Goal: Participate in discussion: Engage in conversation with other users on a specific topic

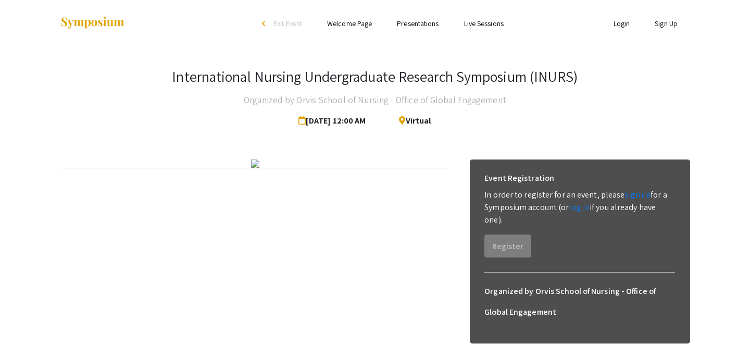
scroll to position [46, 0]
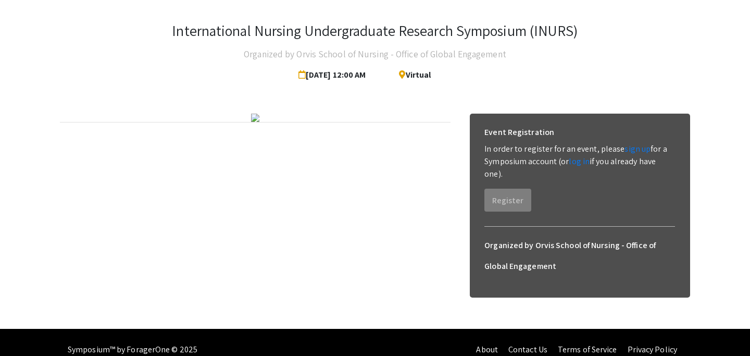
click at [538, 227] on div "Organized by Orvis School of Nursing - Office of Global Engagement" at bounding box center [579, 252] width 207 height 50
click at [538, 224] on div "Event Registration In order to register for an event, please sign up for a Symp…" at bounding box center [580, 206] width 221 height 184
click at [634, 147] on link "sign up" at bounding box center [638, 148] width 26 height 11
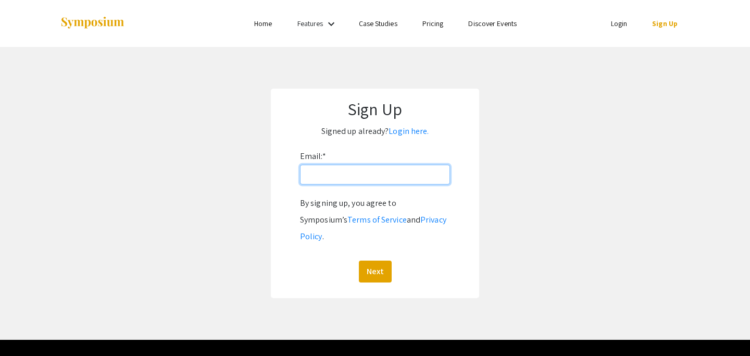
click at [317, 180] on input "Email: *" at bounding box center [375, 175] width 150 height 20
type input "[EMAIL_ADDRESS][DOMAIN_NAME]"
click at [375, 260] on button "Next" at bounding box center [375, 271] width 33 height 22
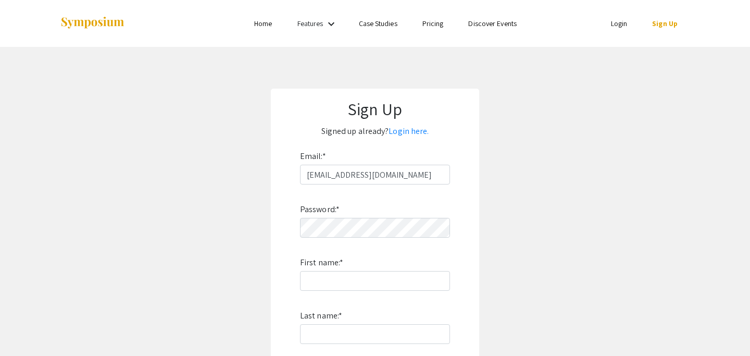
click at [365, 239] on div "Password: * First name: * Last name: * By signing up, you agree to Symposium’s …" at bounding box center [375, 321] width 150 height 274
type input "Laurel"
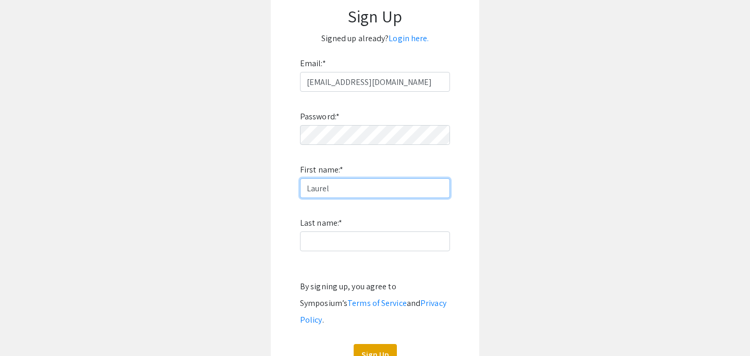
scroll to position [94, 0]
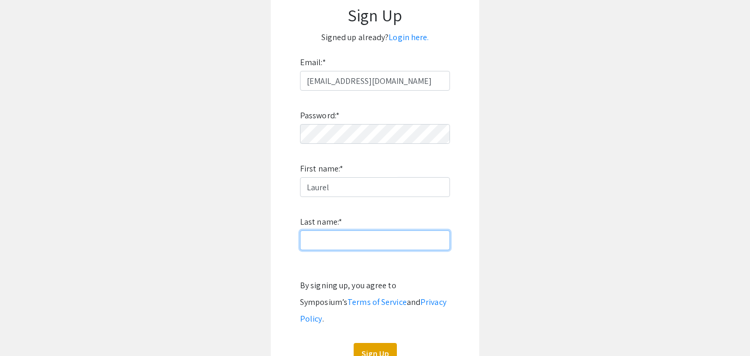
click at [359, 250] on input "Last name: *" at bounding box center [375, 240] width 150 height 20
type input "Satterfield"
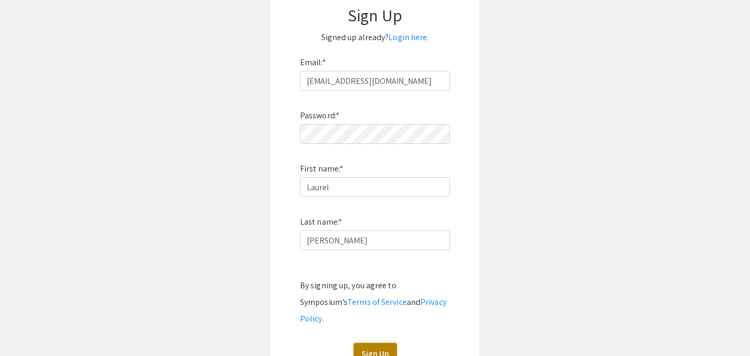
click at [370, 343] on button "Sign Up" at bounding box center [375, 354] width 43 height 22
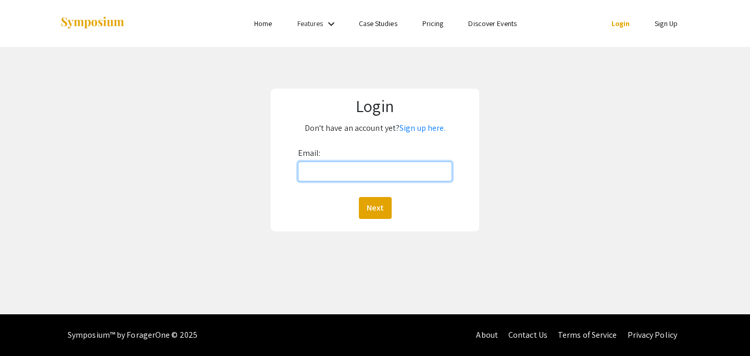
click at [337, 173] on input "Email:" at bounding box center [375, 172] width 155 height 20
type input "[EMAIL_ADDRESS][DOMAIN_NAME]"
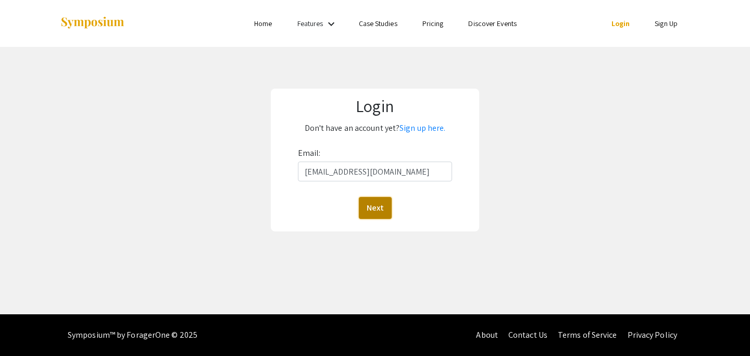
click at [375, 213] on button "Next" at bounding box center [375, 208] width 33 height 22
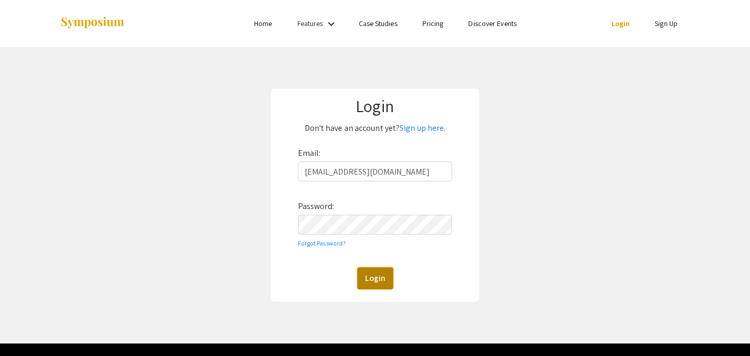
click at [379, 279] on button "Login" at bounding box center [375, 278] width 36 height 22
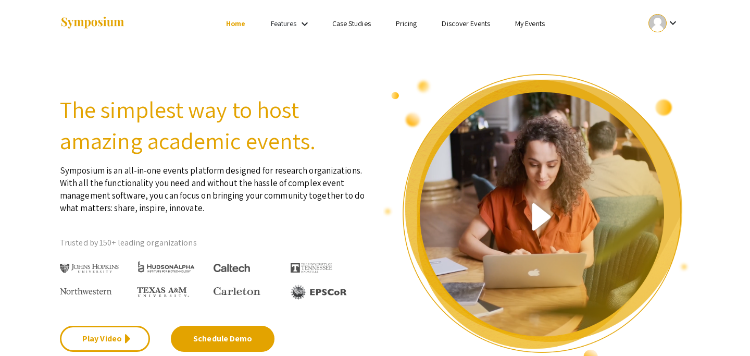
click at [301, 23] on mat-icon "keyboard_arrow_down" at bounding box center [305, 24] width 13 height 13
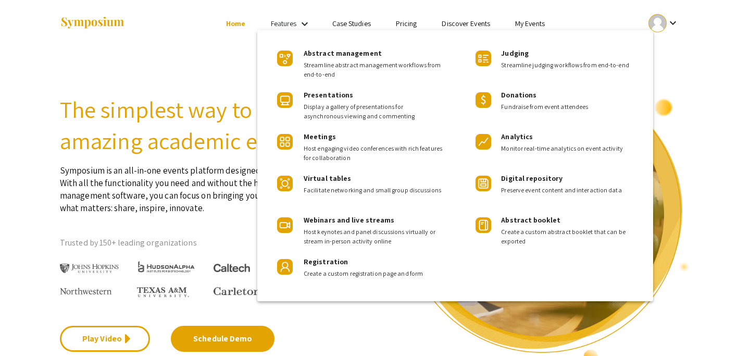
click at [209, 61] on div at bounding box center [375, 178] width 750 height 356
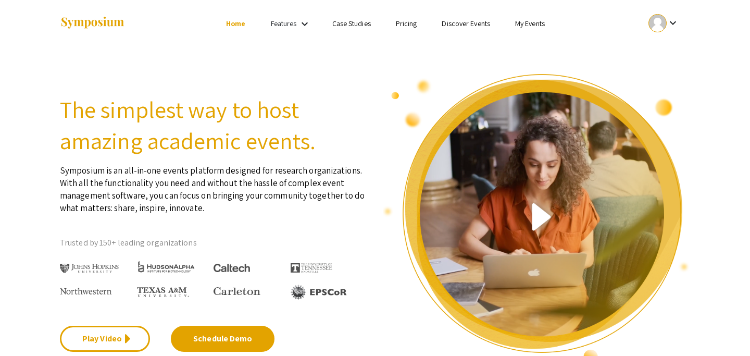
click at [515, 23] on link "My Events" at bounding box center [530, 23] width 30 height 9
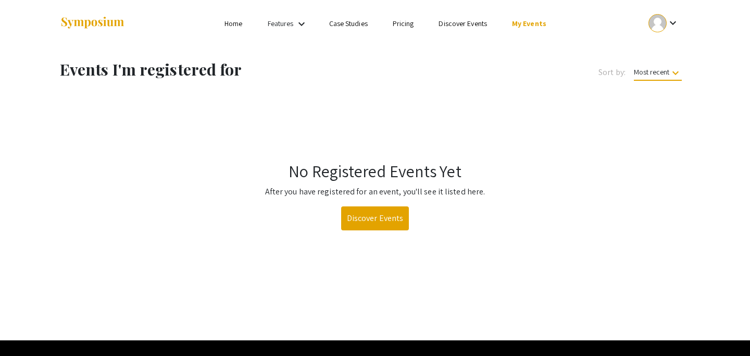
click at [231, 26] on link "Home" at bounding box center [234, 23] width 18 height 9
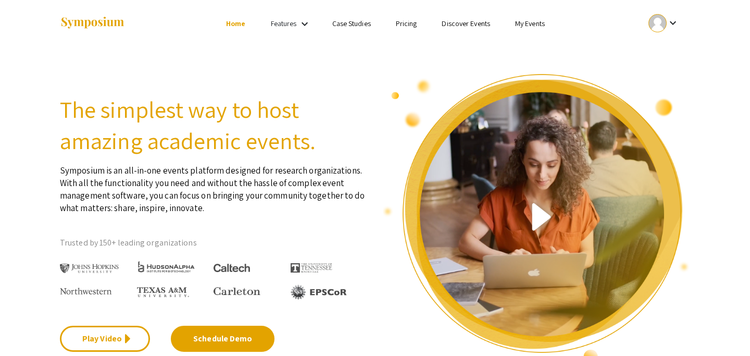
click at [358, 26] on link "Case Studies" at bounding box center [351, 23] width 39 height 9
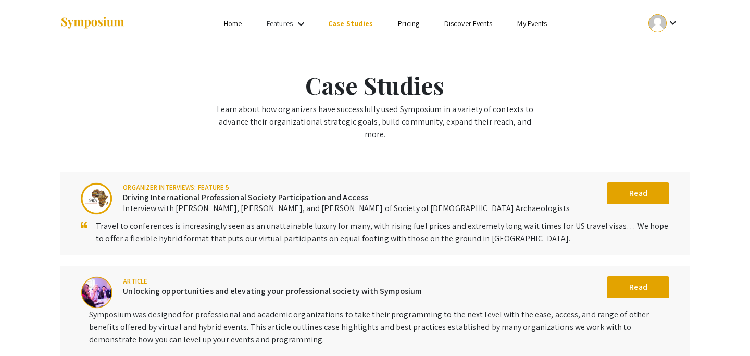
click at [457, 22] on link "Discover Events" at bounding box center [468, 23] width 48 height 9
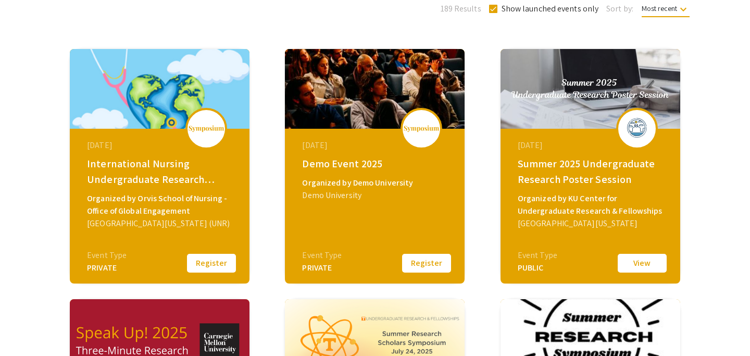
scroll to position [130, 0]
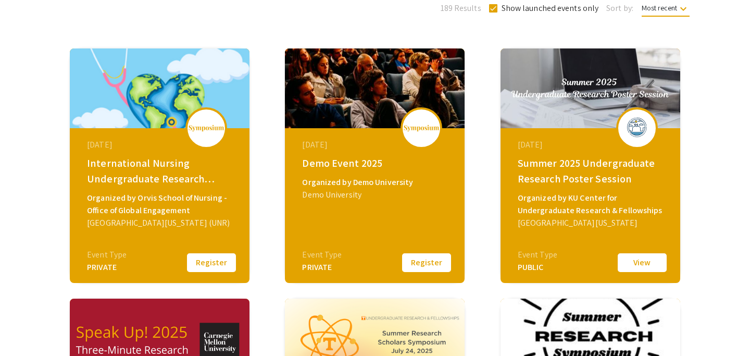
click at [202, 267] on button "Register" at bounding box center [211, 263] width 52 height 22
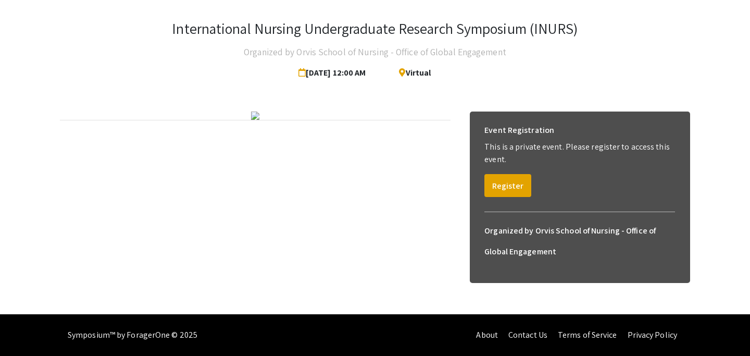
scroll to position [90, 0]
click at [500, 174] on button "Register" at bounding box center [508, 185] width 47 height 23
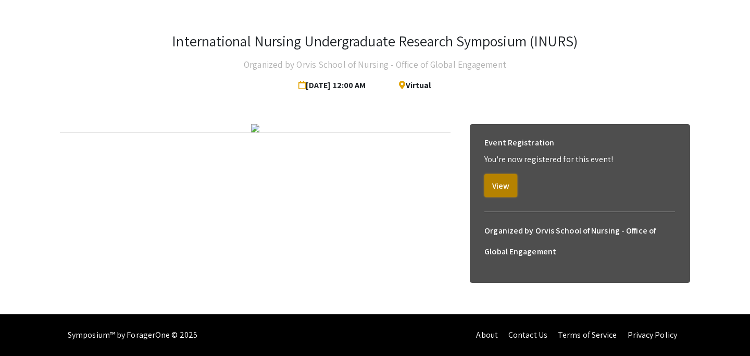
click at [496, 174] on button "View" at bounding box center [501, 185] width 33 height 23
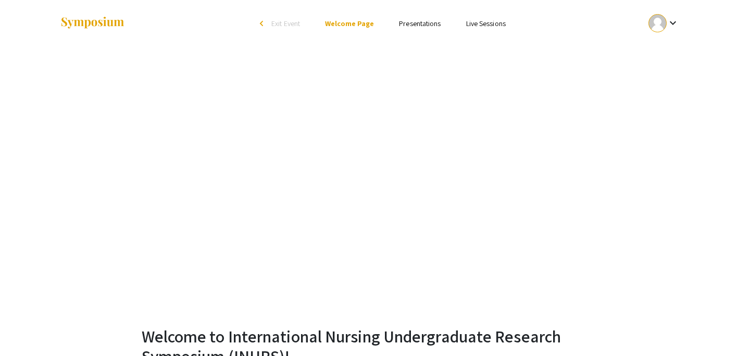
click at [424, 24] on link "Presentations" at bounding box center [420, 23] width 42 height 9
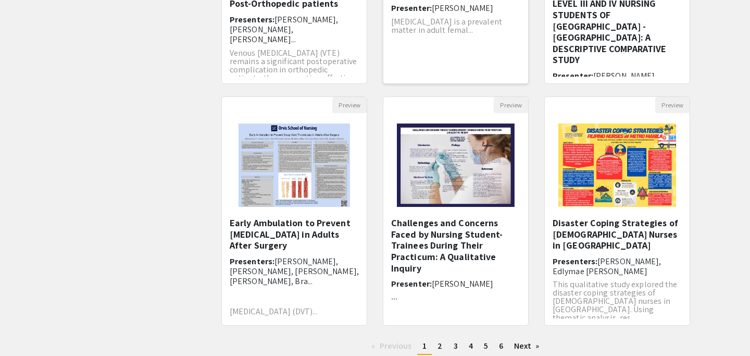
scroll to position [126, 0]
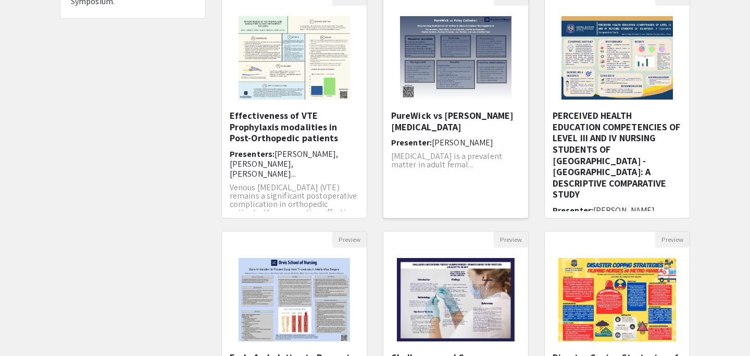
click at [428, 152] on span "[MEDICAL_DATA] is a prevalent matter in adult femal..." at bounding box center [446, 160] width 111 height 19
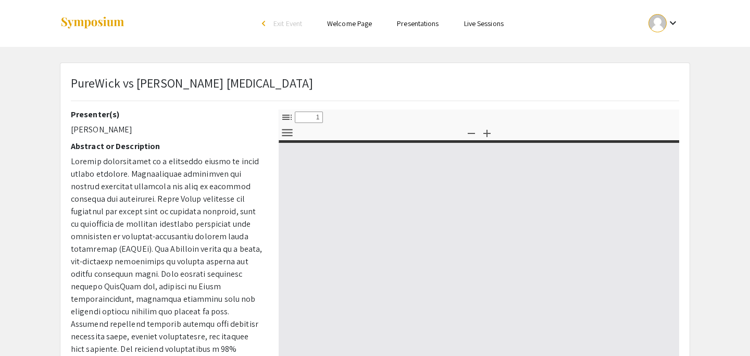
select select "custom"
type input "0"
select select "custom"
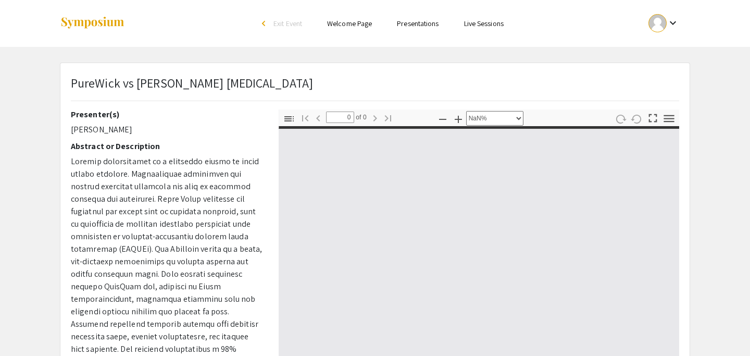
type input "1"
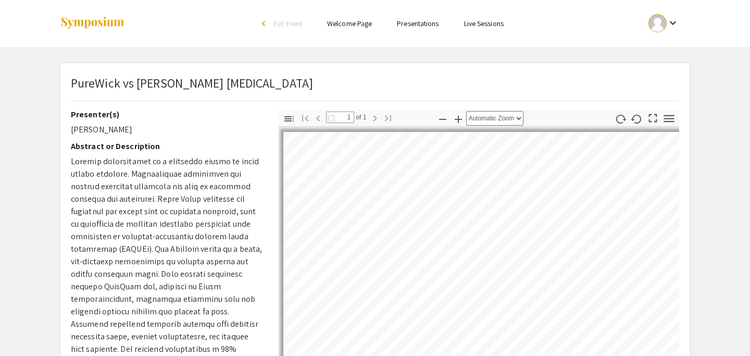
select select "auto"
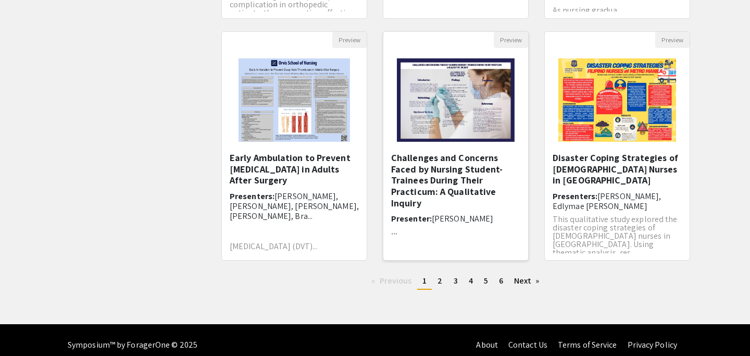
scroll to position [327, 0]
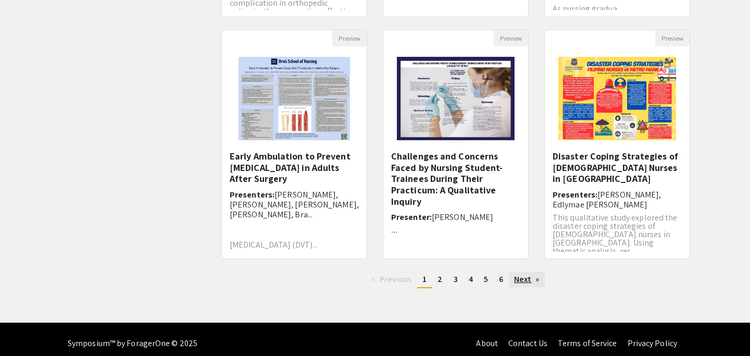
click at [531, 279] on link "Next page" at bounding box center [527, 279] width 36 height 16
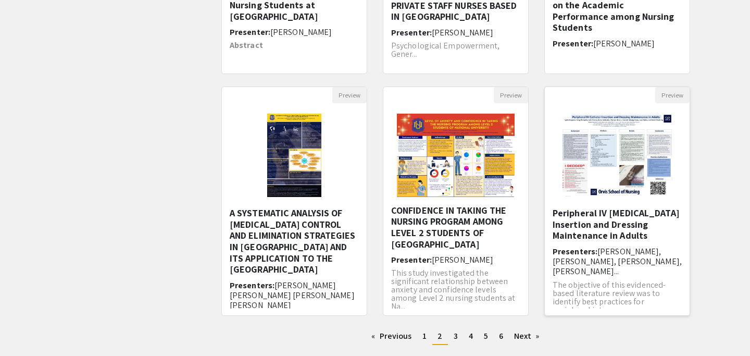
scroll to position [14, 0]
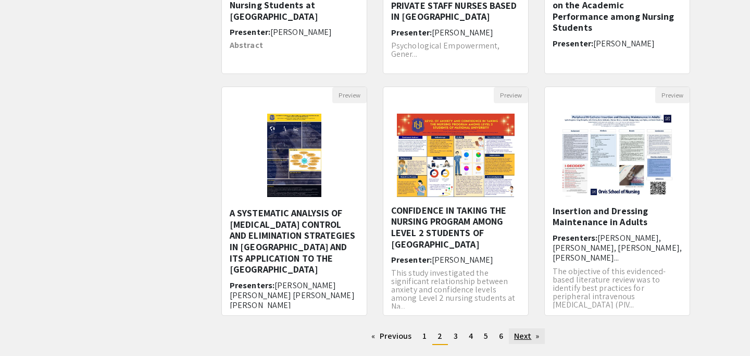
click at [528, 338] on link "Next page" at bounding box center [527, 336] width 36 height 16
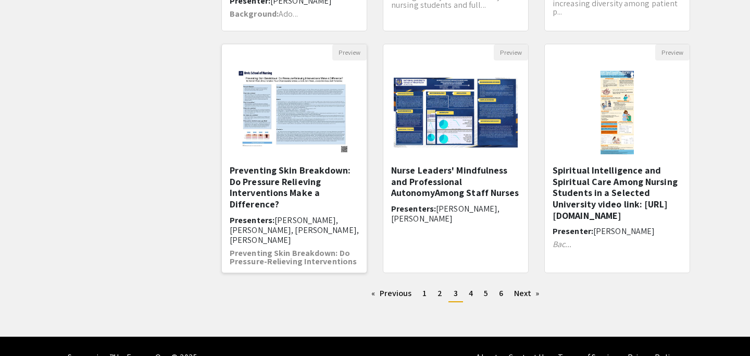
scroll to position [50, 0]
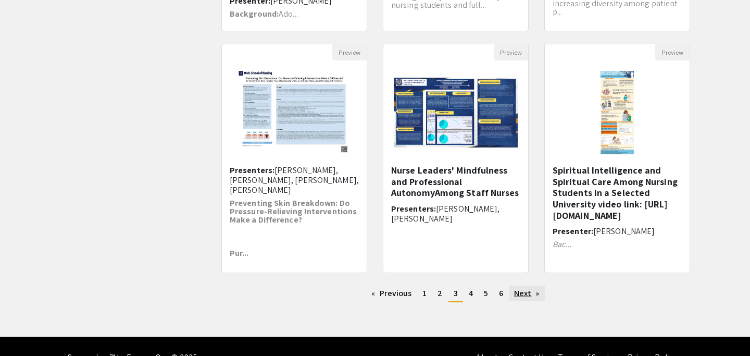
click at [528, 290] on link "Next page" at bounding box center [527, 294] width 36 height 16
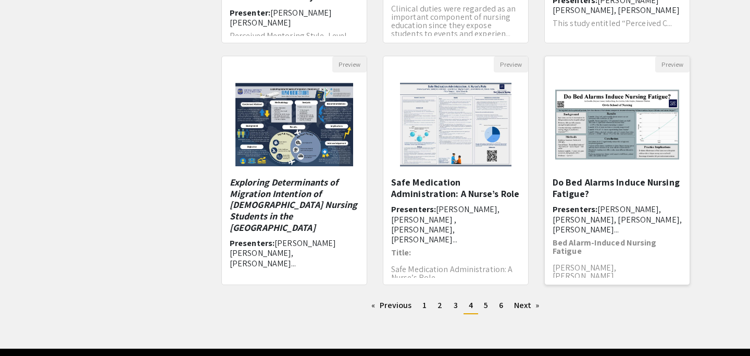
scroll to position [3, 0]
click at [533, 308] on link "Next page" at bounding box center [527, 305] width 36 height 16
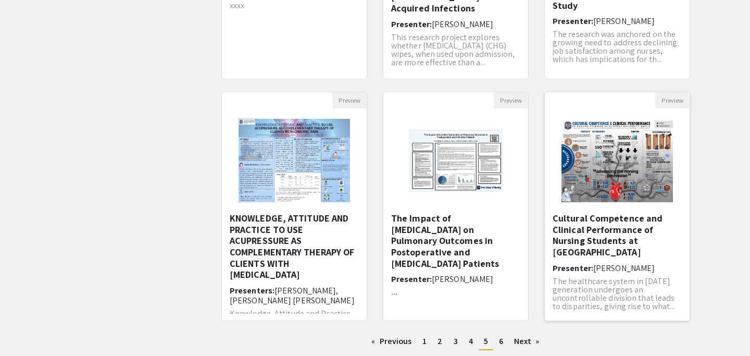
scroll to position [5, 0]
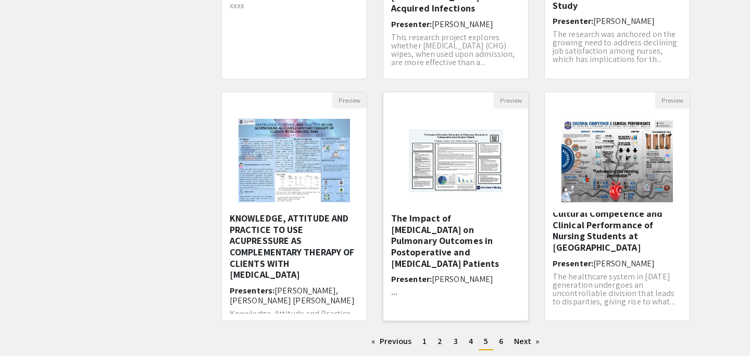
click at [480, 244] on h5 "The Impact of [MEDICAL_DATA] on Pulmonary Outcomes in ​Postoperative and [MEDIC…" at bounding box center [455, 241] width 129 height 56
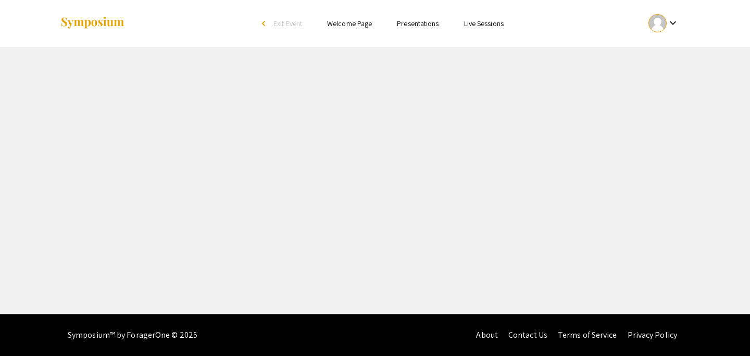
select select "custom"
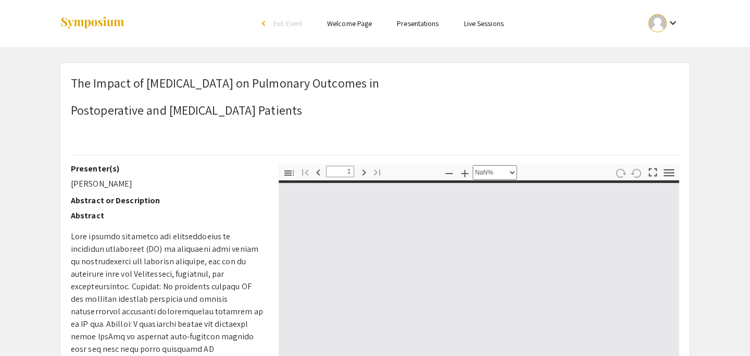
type input "0"
select select "custom"
type input "1"
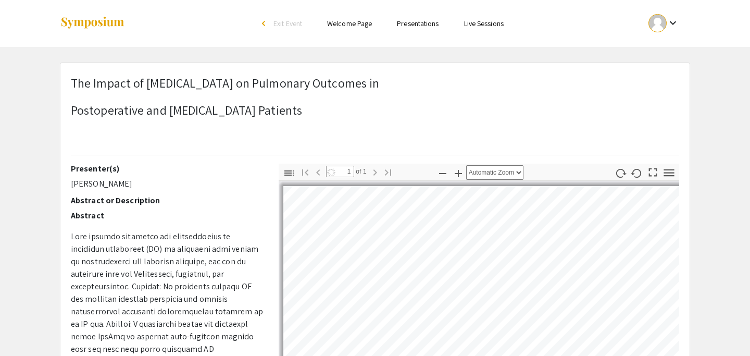
select select "auto"
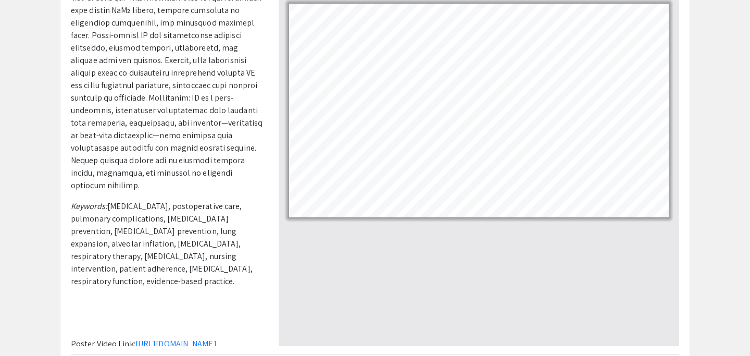
scroll to position [311, 0]
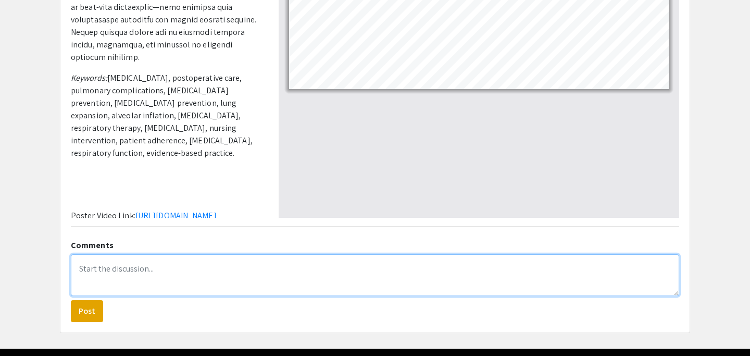
click at [119, 270] on textarea at bounding box center [375, 275] width 609 height 42
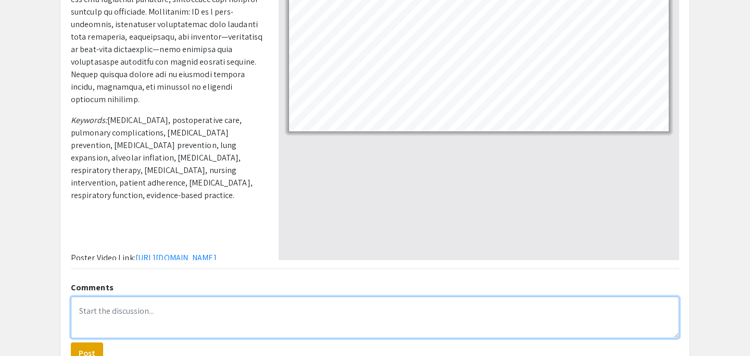
scroll to position [0, 0]
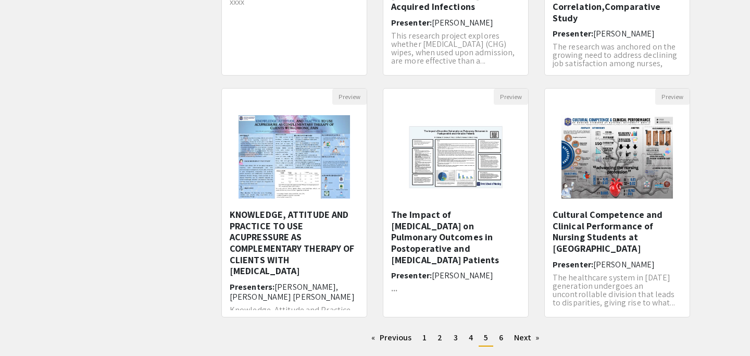
scroll to position [265, 0]
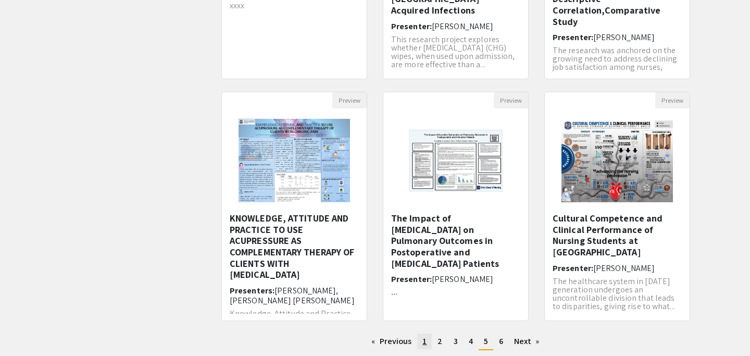
click at [422, 344] on link "page 1" at bounding box center [424, 341] width 15 height 16
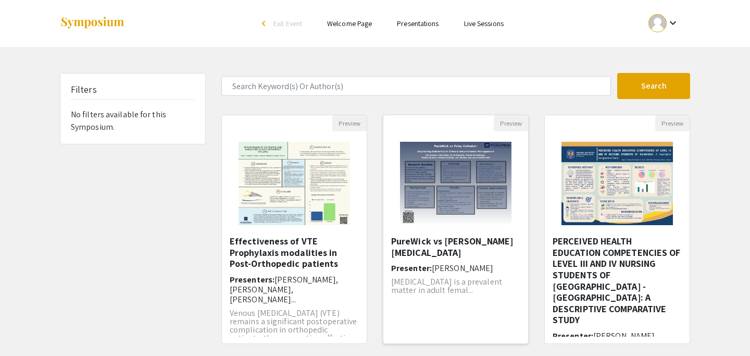
click at [420, 185] on img "Open Presentation <p>PureWick vs Foley Catheter</p>" at bounding box center [456, 183] width 132 height 104
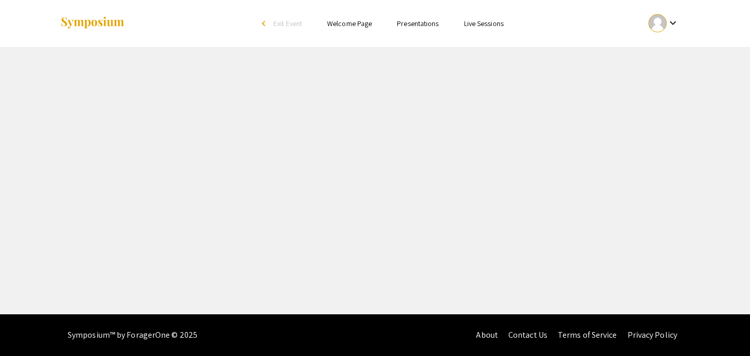
select select "custom"
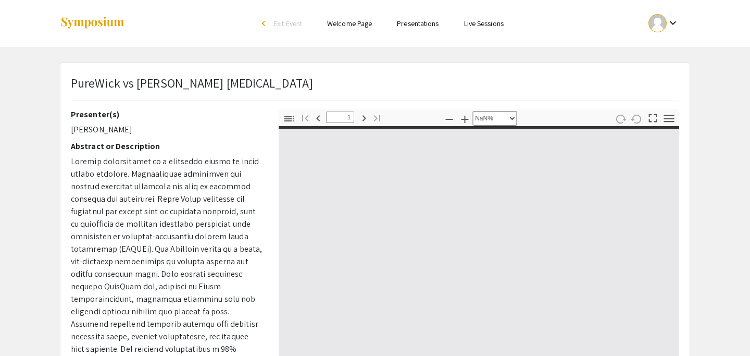
type input "0"
select select "auto"
type input "1"
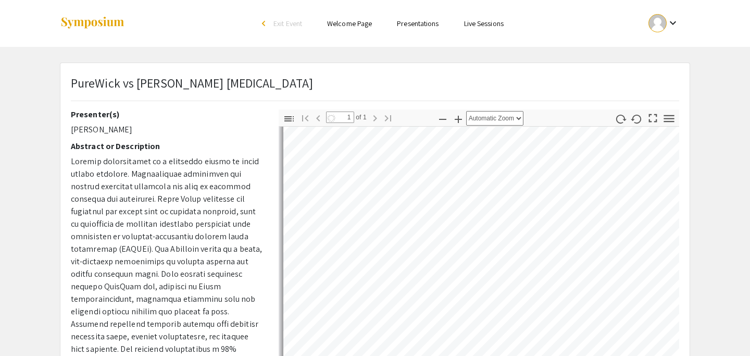
scroll to position [156, 0]
select select "auto"
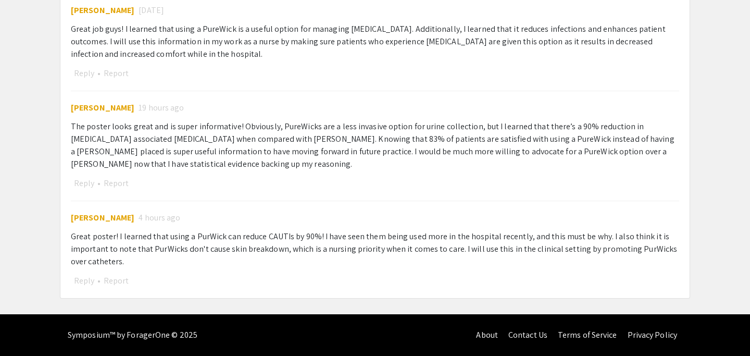
scroll to position [0, 0]
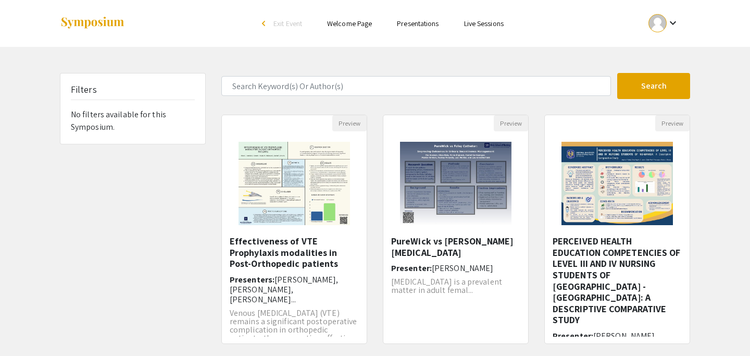
scroll to position [335, 0]
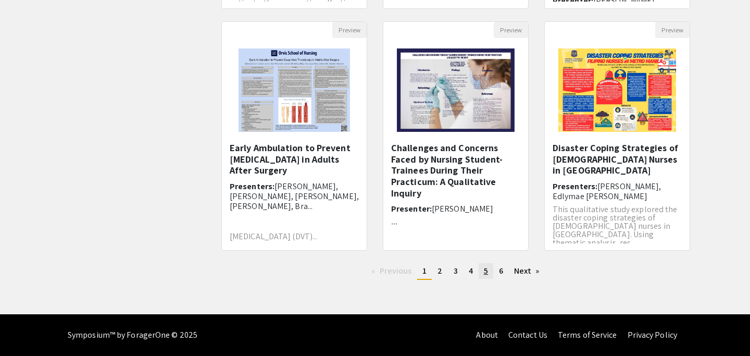
click at [486, 275] on span "5" at bounding box center [486, 270] width 4 height 11
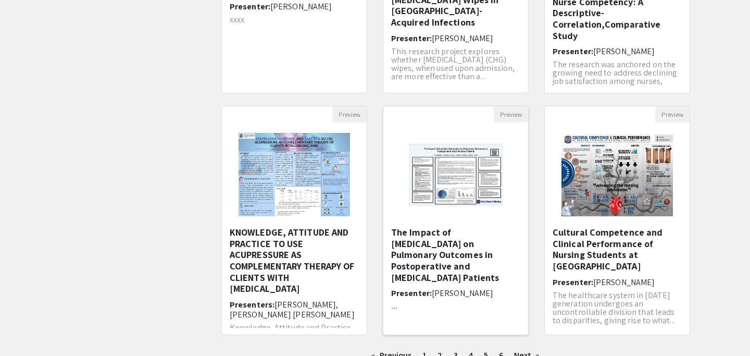
scroll to position [251, 0]
click at [443, 259] on h5 "The Impact of [MEDICAL_DATA] on Pulmonary Outcomes in ​Postoperative and [MEDIC…" at bounding box center [455, 254] width 129 height 56
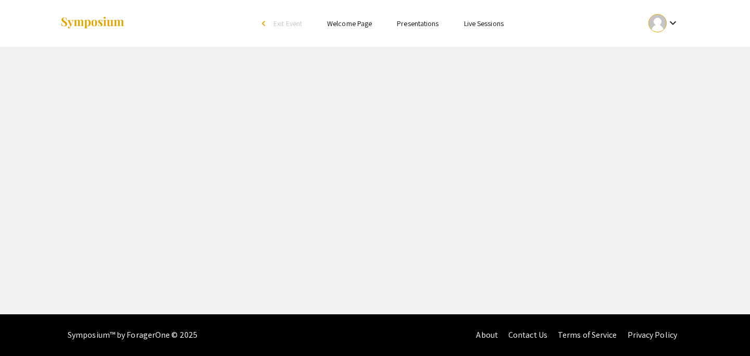
select select "custom"
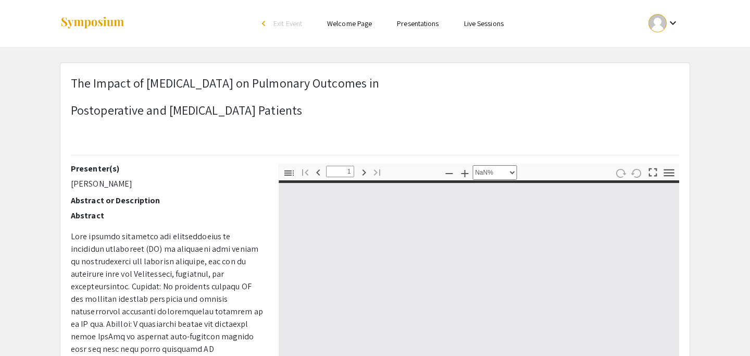
type input "0"
select select "custom"
type input "1"
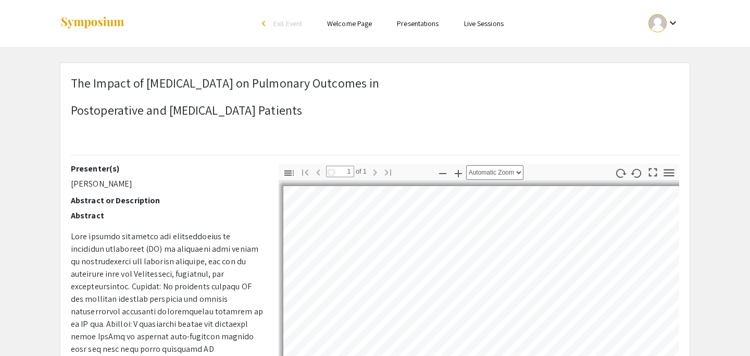
select select "auto"
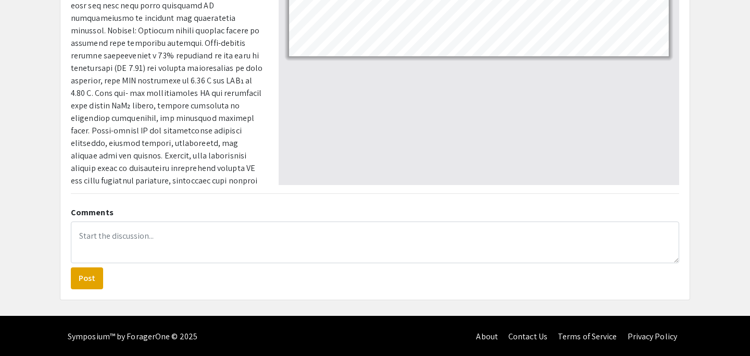
scroll to position [343, 0]
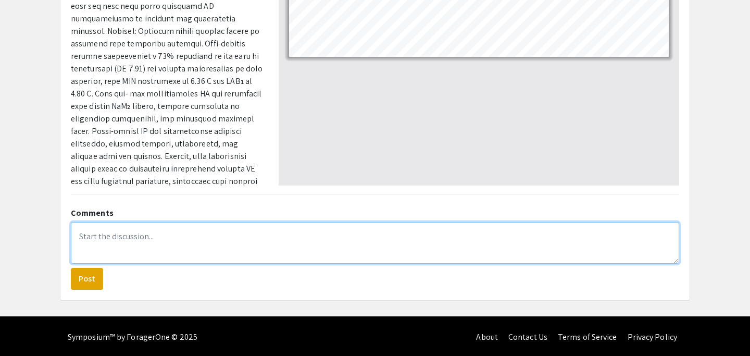
click at [217, 233] on textarea at bounding box center [375, 243] width 609 height 42
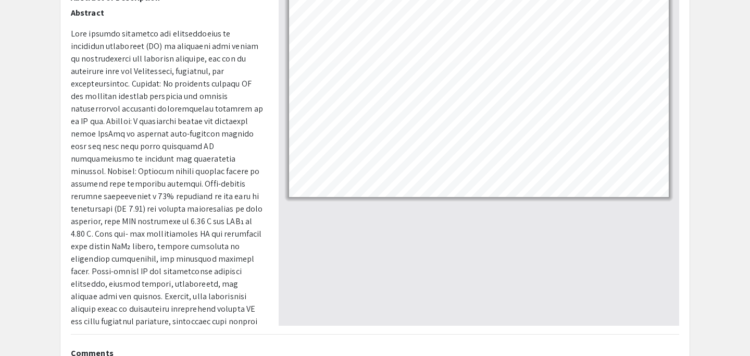
scroll to position [345, 0]
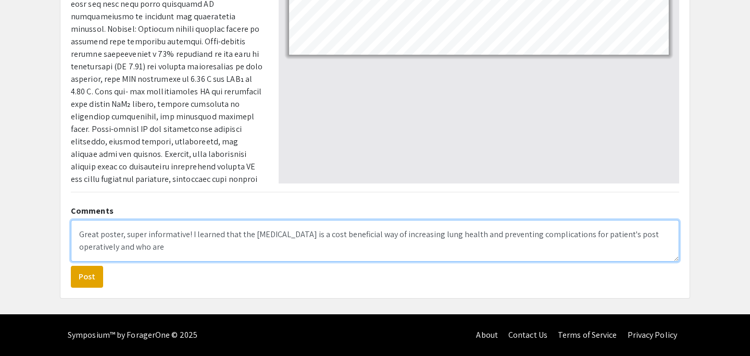
drag, startPoint x: 171, startPoint y: 249, endPoint x: 119, endPoint y: 244, distance: 52.3
click at [119, 244] on textarea "Great poster, super informative! I learned that the [MEDICAL_DATA] is a cost be…" at bounding box center [375, 241] width 609 height 42
click at [638, 232] on textarea "Great poster, super informative! I learned that the [MEDICAL_DATA] is a cost be…" at bounding box center [375, 241] width 609 height 42
click at [189, 247] on textarea "Great poster, super informative! I learned that the [MEDICAL_DATA] is a cost be…" at bounding box center [375, 241] width 609 height 42
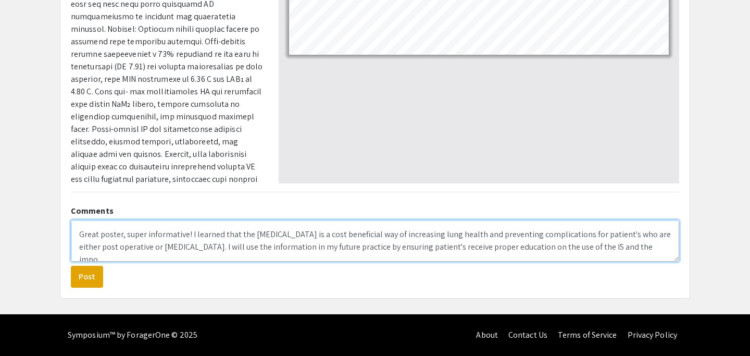
click at [240, 250] on textarea "Great poster, super informative! I learned that the [MEDICAL_DATA] is a cost be…" at bounding box center [375, 241] width 609 height 42
click at [603, 249] on textarea "Great poster, super informative! I learned that the [MEDICAL_DATA] is a cost be…" at bounding box center [375, 241] width 609 height 42
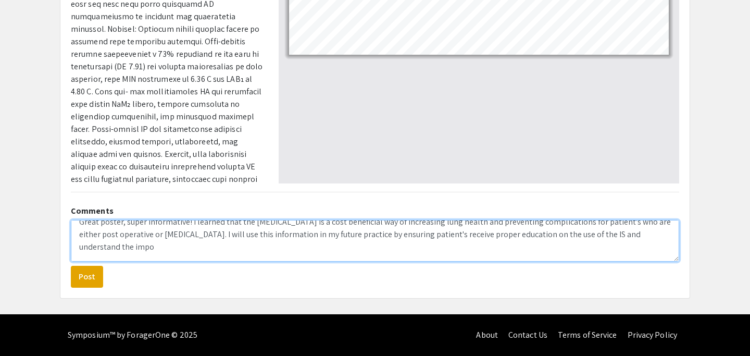
click at [132, 248] on textarea "Great poster, super informative! I learned that the [MEDICAL_DATA] is a cost be…" at bounding box center [375, 241] width 609 height 42
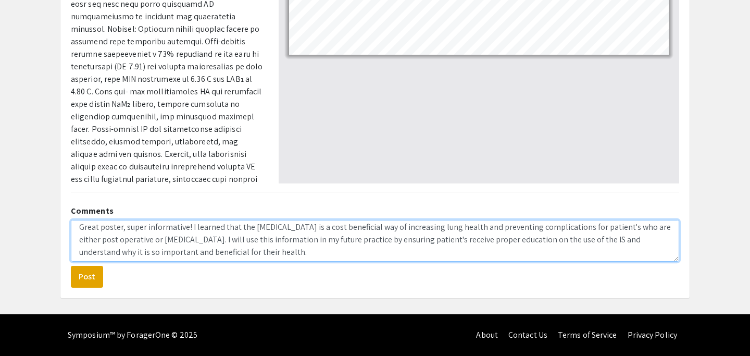
scroll to position [0, 0]
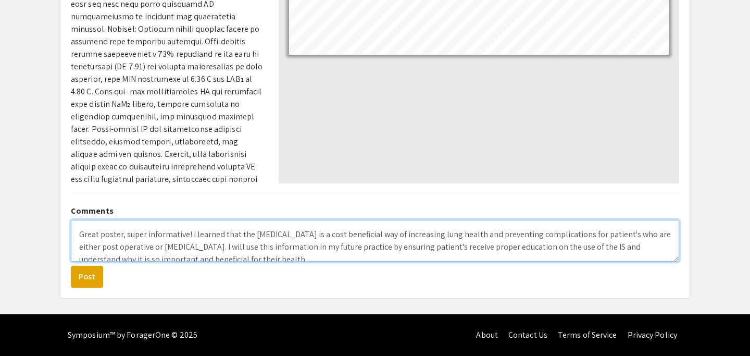
type textarea "Great poster, super informative! I learned that the [MEDICAL_DATA] is a cost be…"
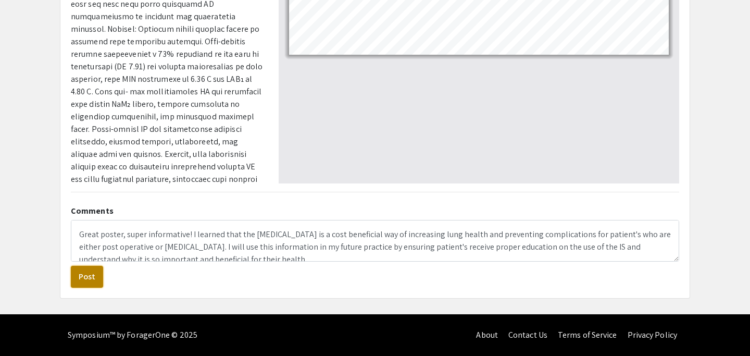
click at [78, 277] on button "Post" at bounding box center [87, 277] width 32 height 22
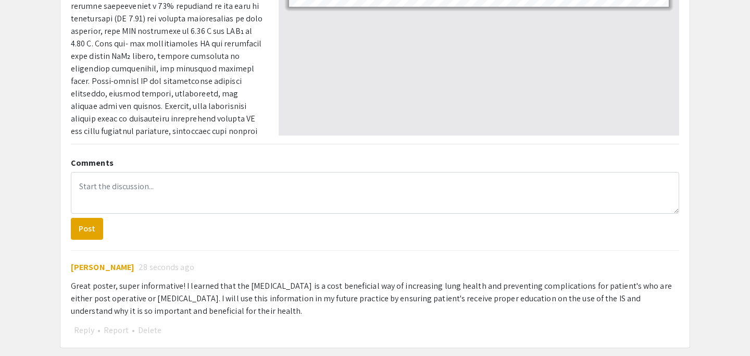
scroll to position [94, 0]
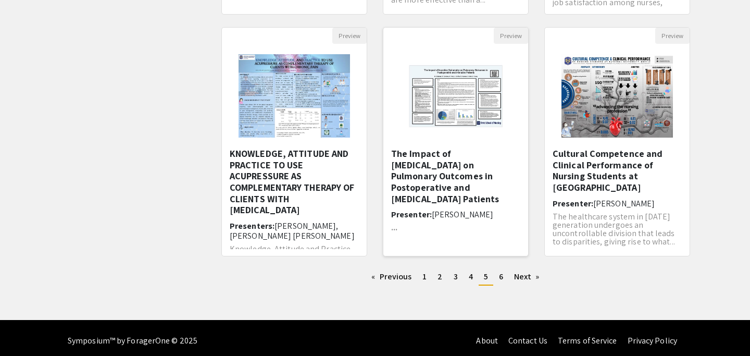
scroll to position [331, 0]
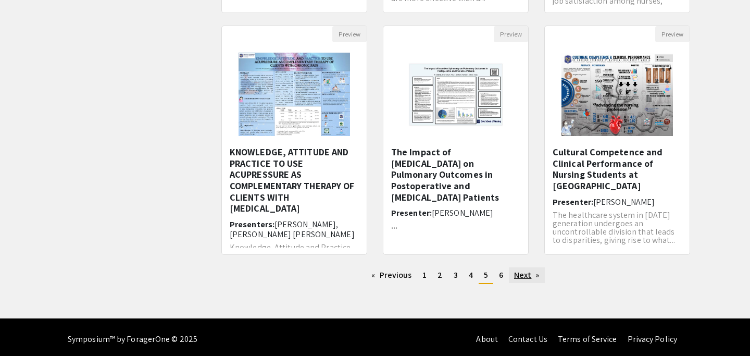
click at [525, 278] on link "Next page" at bounding box center [527, 275] width 36 height 16
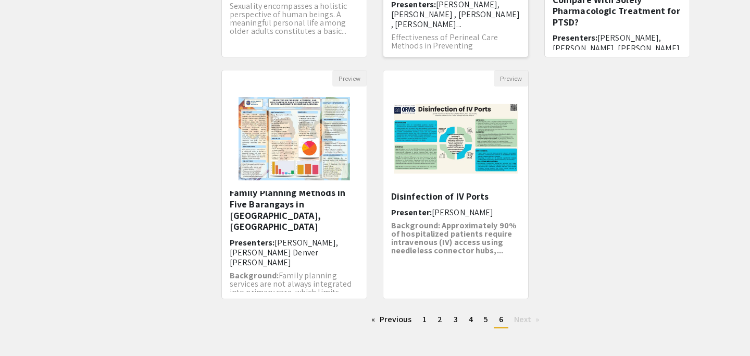
scroll to position [320, 0]
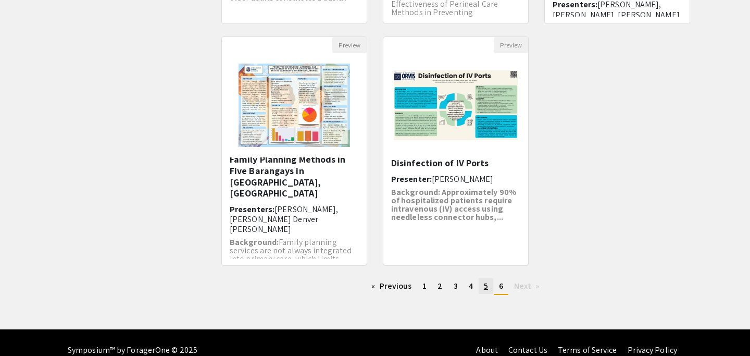
click at [485, 288] on span "5" at bounding box center [486, 285] width 4 height 11
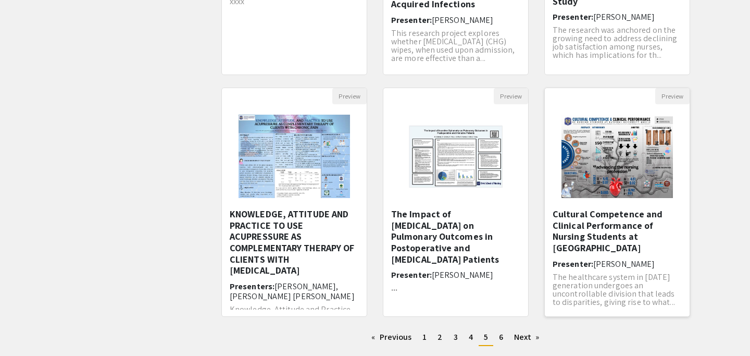
scroll to position [5, 0]
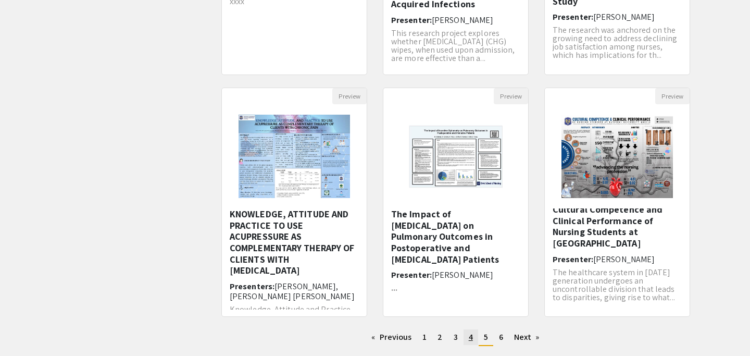
click at [474, 339] on link "page 4" at bounding box center [471, 337] width 15 height 16
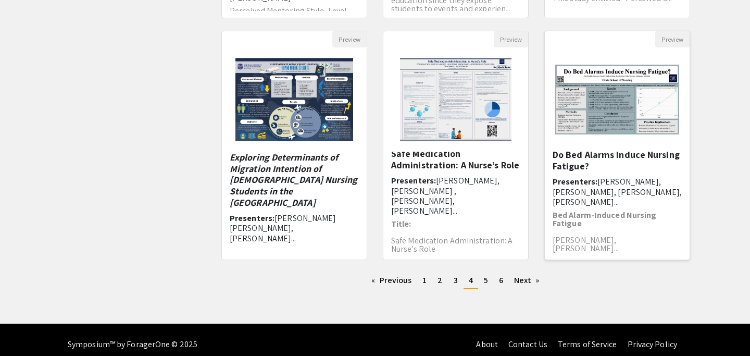
scroll to position [335, 0]
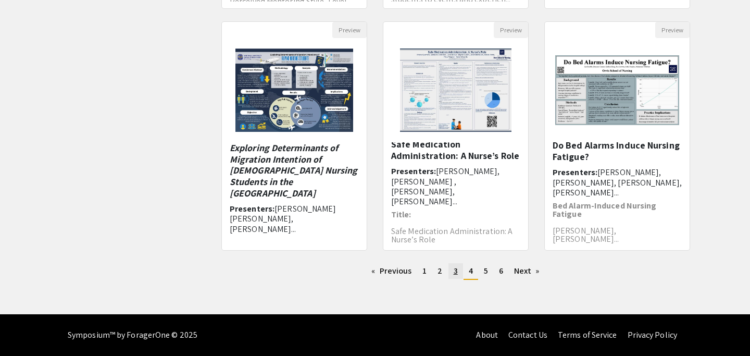
click at [456, 274] on span "3" at bounding box center [456, 270] width 4 height 11
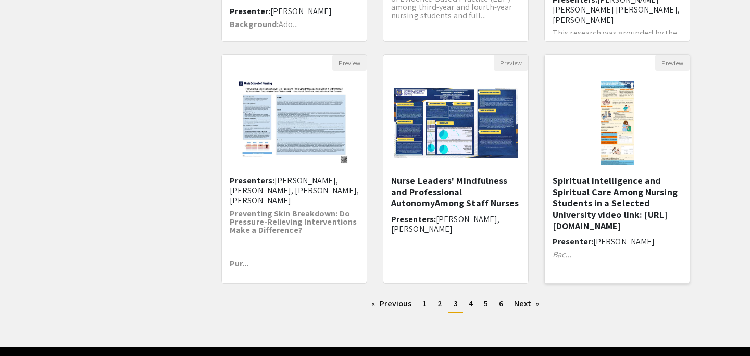
scroll to position [335, 0]
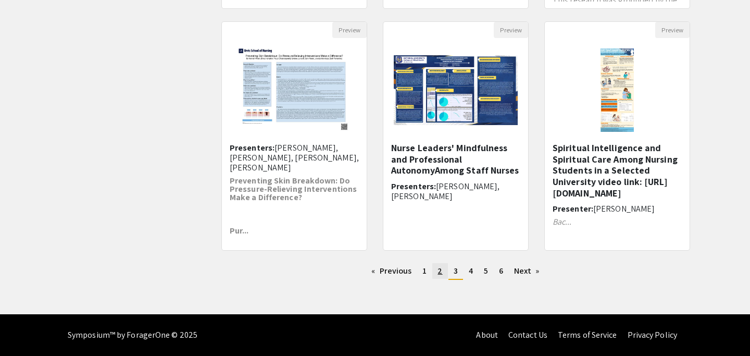
click at [438, 270] on span "2" at bounding box center [440, 270] width 5 height 11
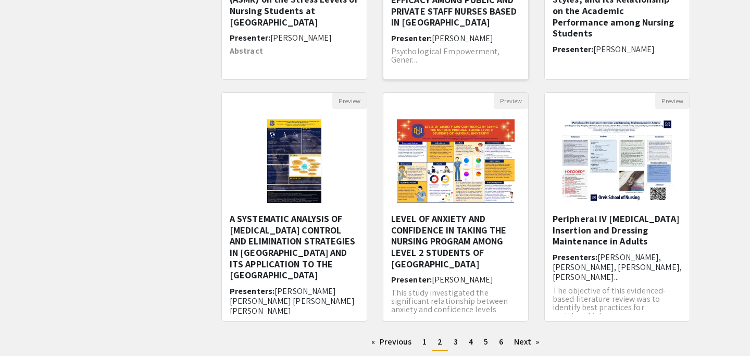
scroll to position [267, 0]
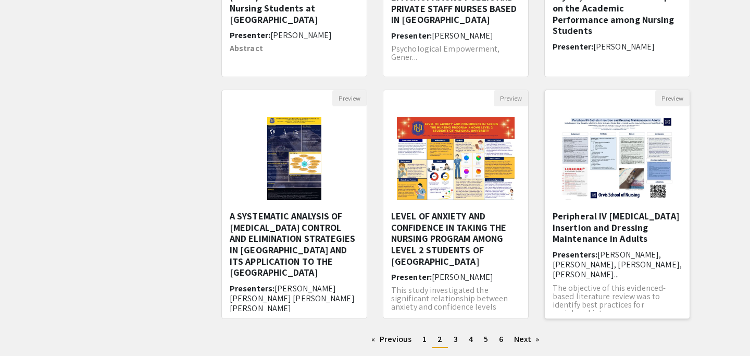
click at [602, 243] on h5 "Peripheral IV [MEDICAL_DATA] Insertion and Dressing Maintenance in Adults" at bounding box center [617, 227] width 129 height 34
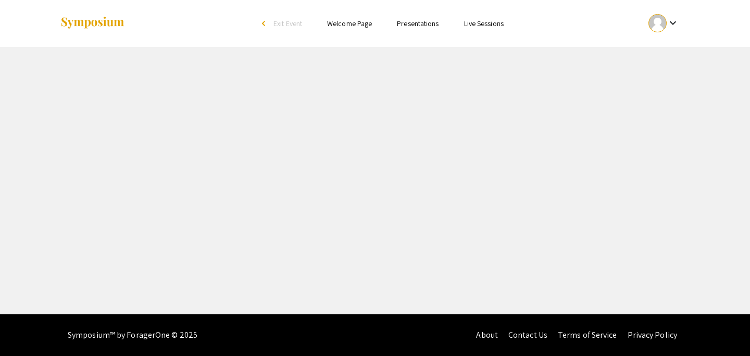
select select "custom"
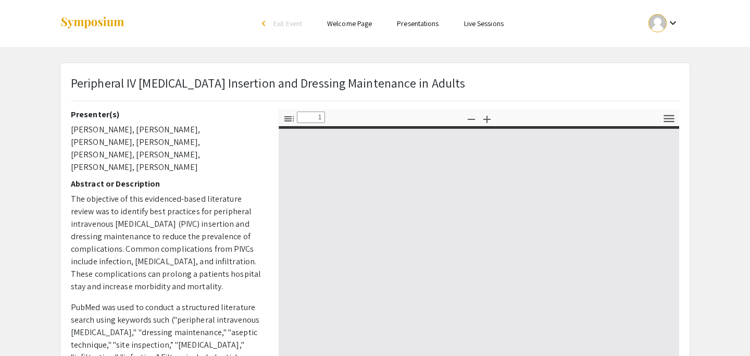
type input "0"
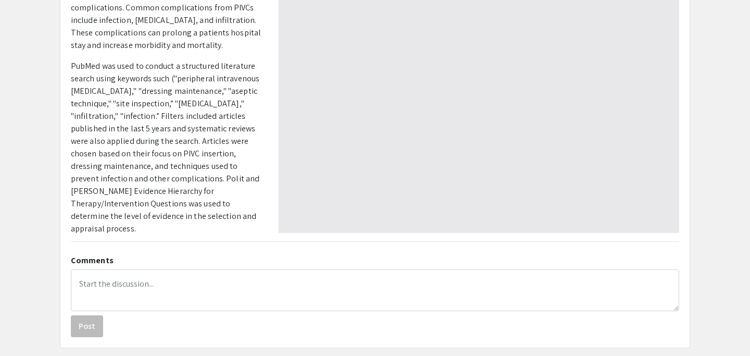
scroll to position [260, 0]
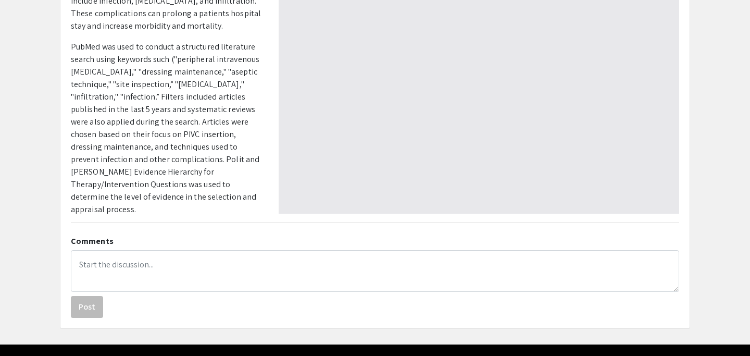
select select "auto"
type input "1"
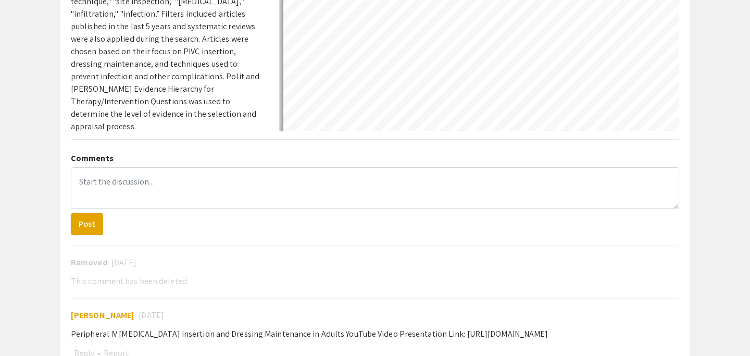
select select "auto"
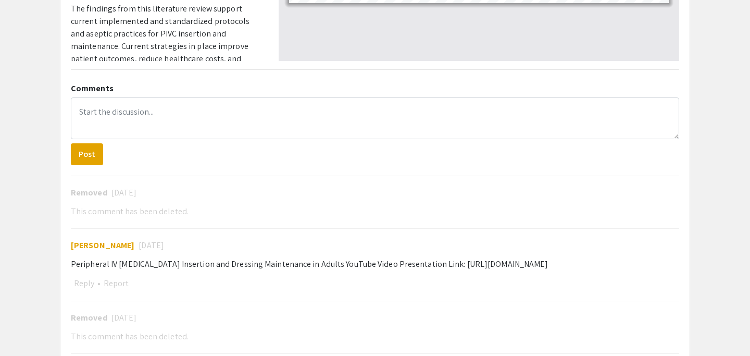
scroll to position [606, 0]
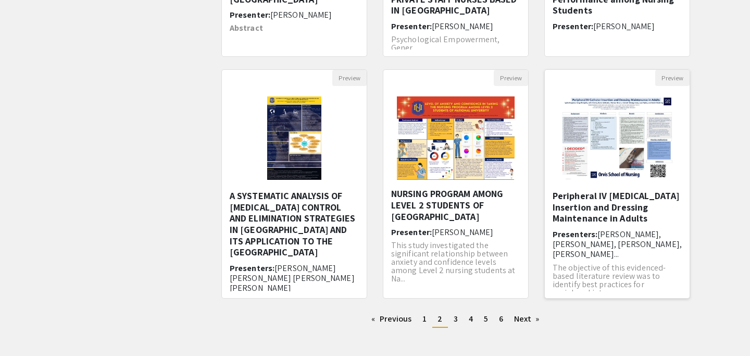
scroll to position [290, 0]
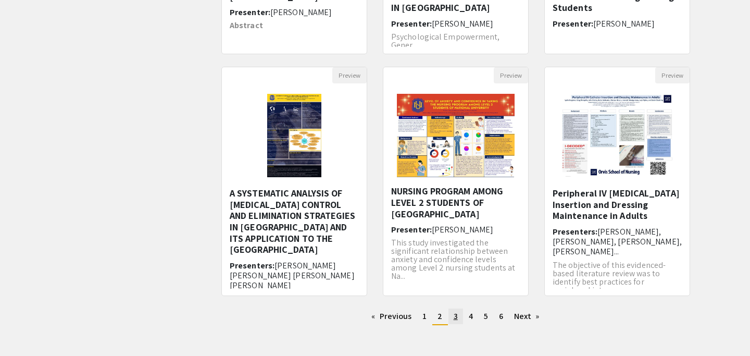
click at [454, 318] on span "3" at bounding box center [456, 316] width 4 height 11
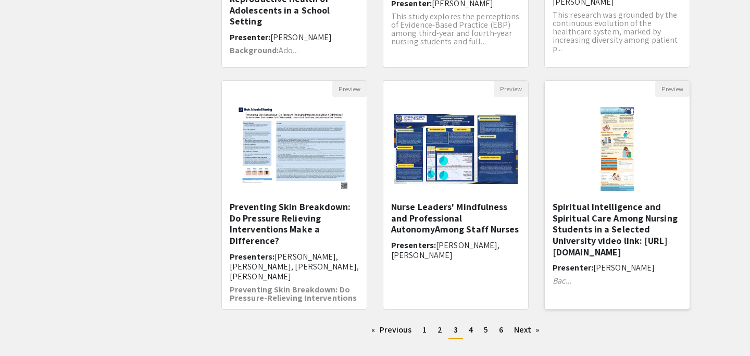
scroll to position [277, 0]
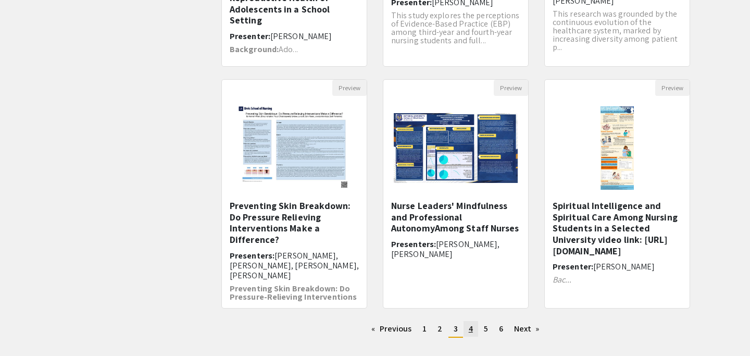
click at [468, 332] on link "page 4" at bounding box center [471, 329] width 15 height 16
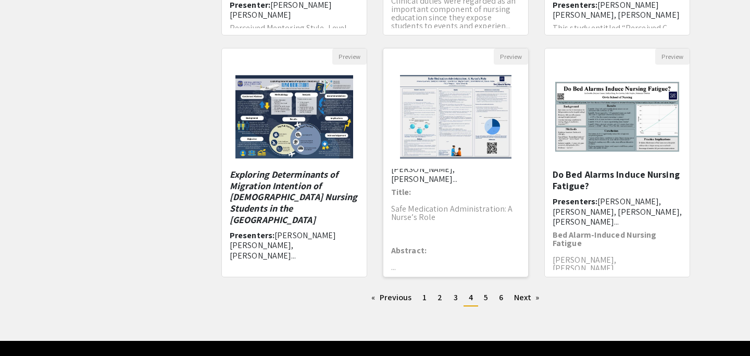
scroll to position [335, 0]
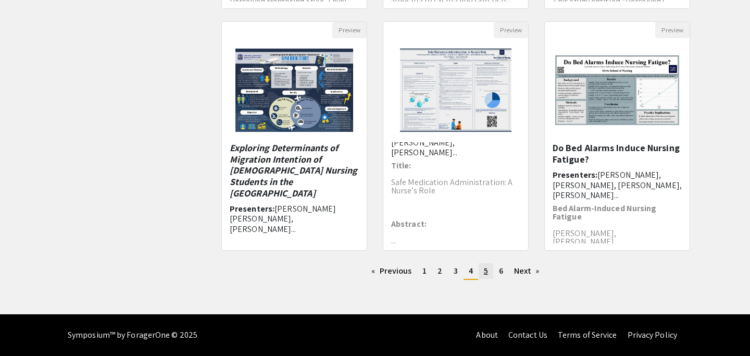
click at [482, 278] on link "page 5" at bounding box center [486, 271] width 15 height 16
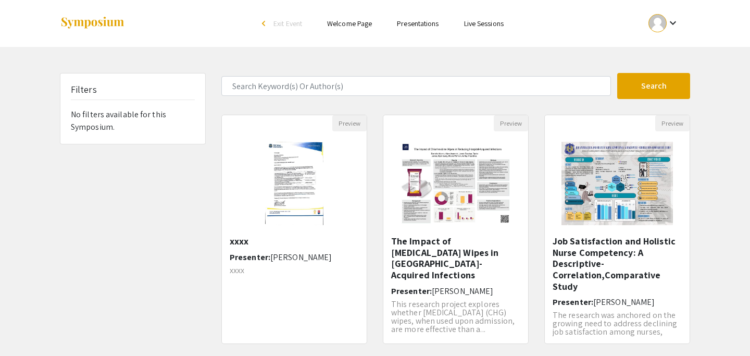
scroll to position [2, 0]
click at [464, 213] on img "Open Presentation <p>The Impact of Chlorhexidine Wipes in Reducing Hospital-Acq…" at bounding box center [456, 183] width 132 height 104
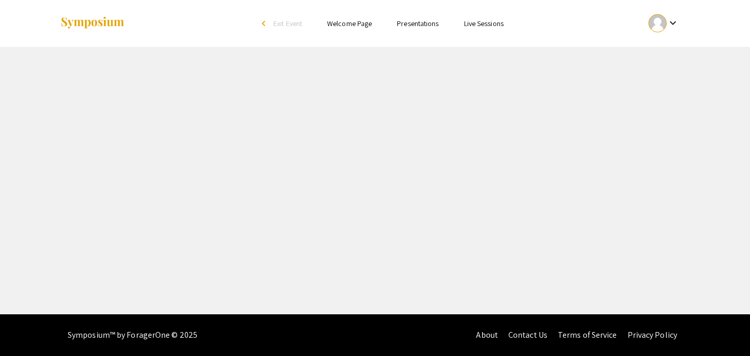
select select "custom"
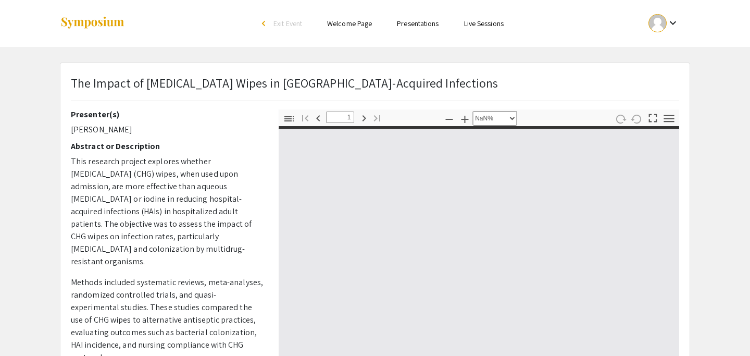
type input "0"
select select "custom"
type input "1"
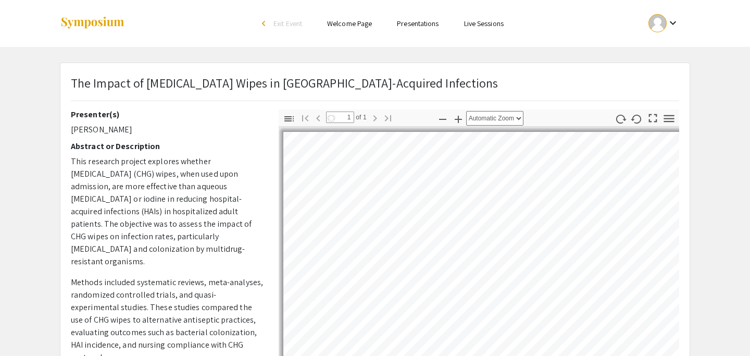
select select "auto"
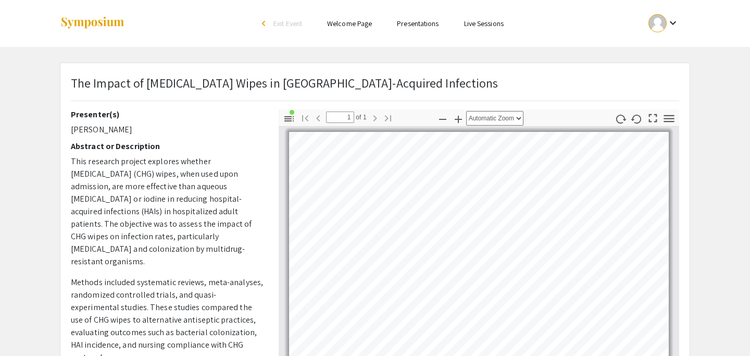
scroll to position [5, 0]
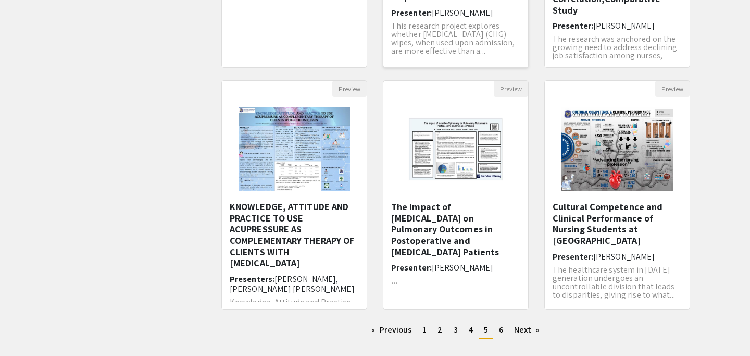
scroll to position [283, 0]
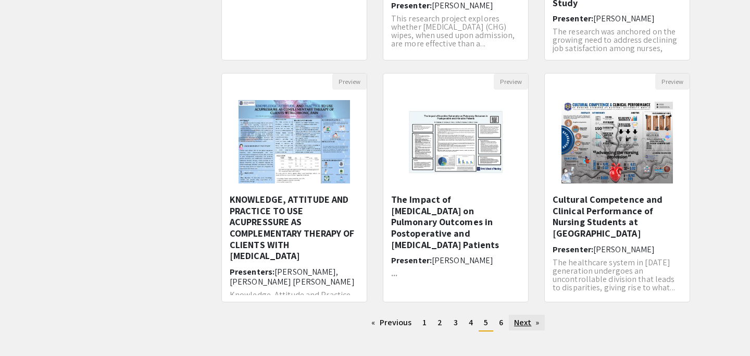
click at [522, 320] on link "Next page" at bounding box center [527, 323] width 36 height 16
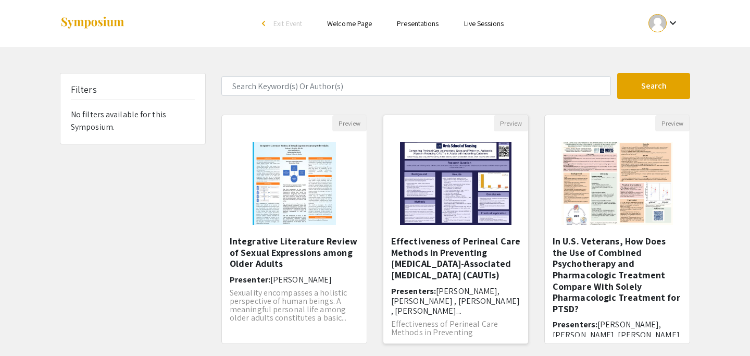
click at [472, 262] on h5 "Effectiveness of Perineal Care Methods in Preventing [MEDICAL_DATA]-Associated …" at bounding box center [455, 257] width 129 height 45
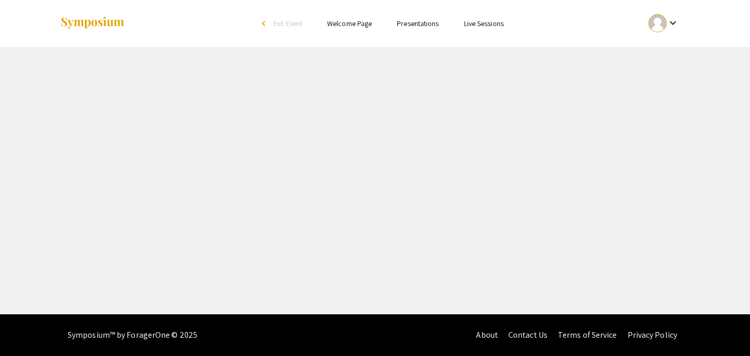
select select "custom"
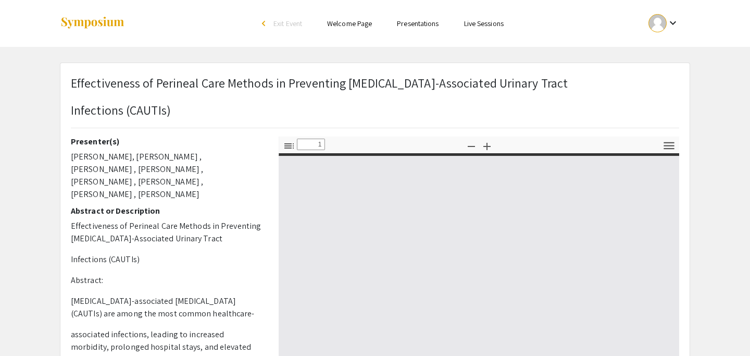
type input "0"
select select "custom"
type input "1"
select select "auto"
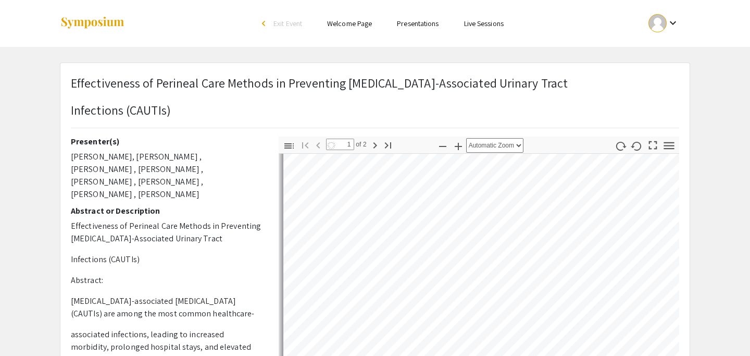
type input "1"
select select "auto"
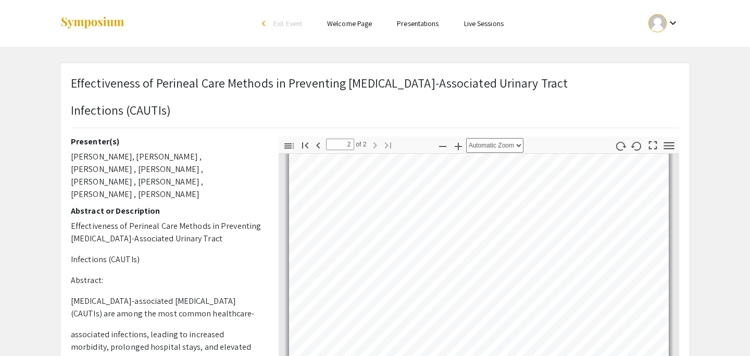
type input "1"
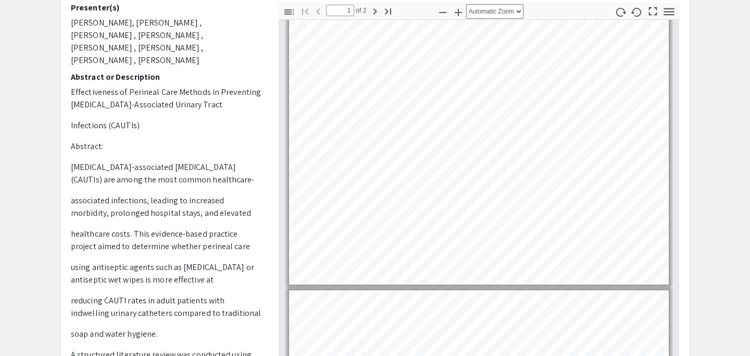
scroll to position [85, 0]
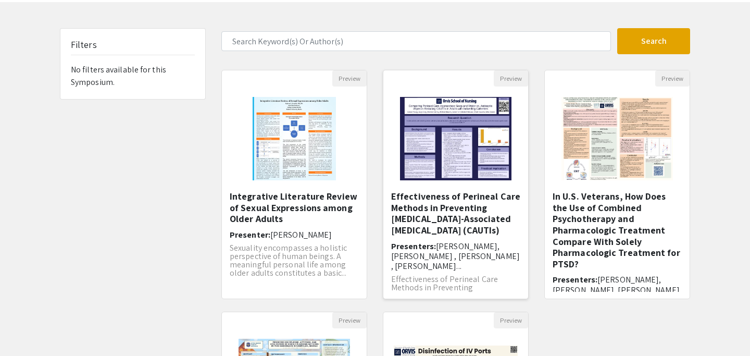
scroll to position [47, 0]
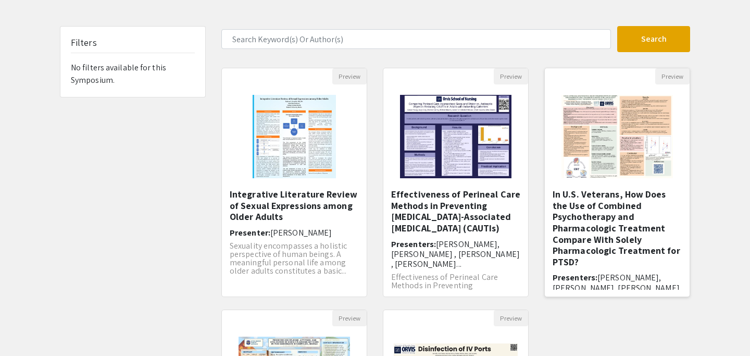
click at [606, 209] on h5 "In U.S. Veterans, How Does the Use of Combined Psychotherapy and Pharmacologic …" at bounding box center [617, 228] width 129 height 79
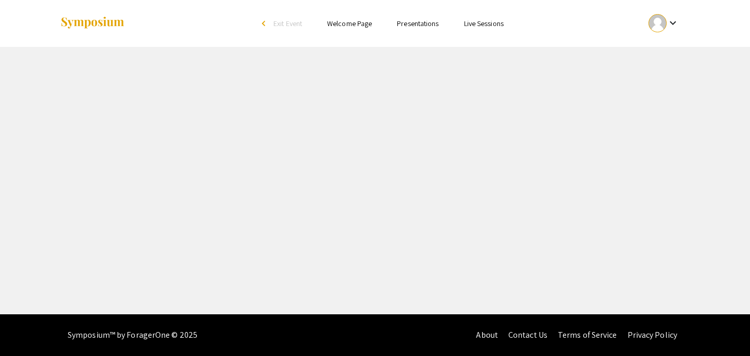
select select "custom"
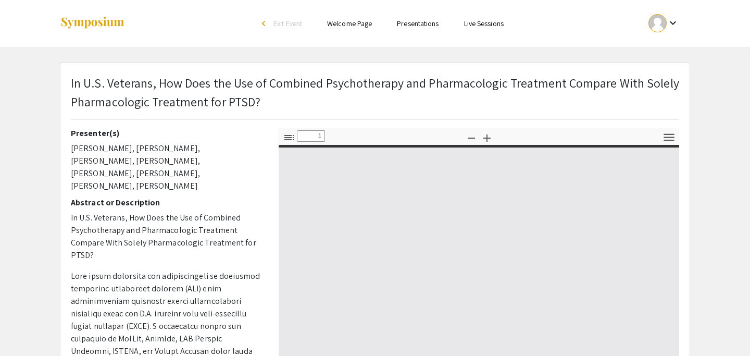
type input "0"
select select "custom"
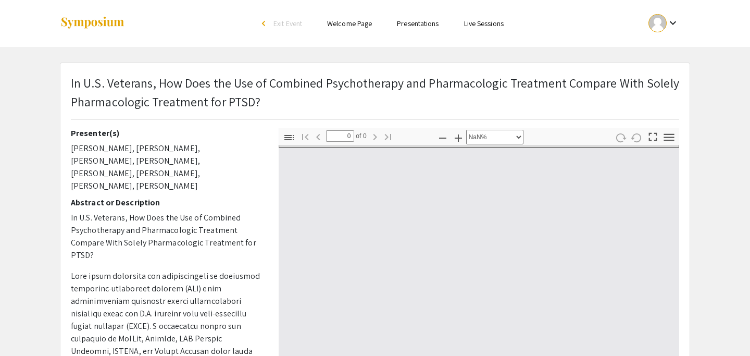
type input "1"
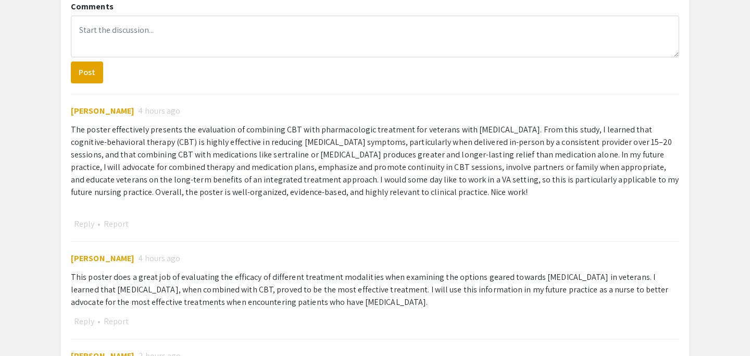
select select "auto"
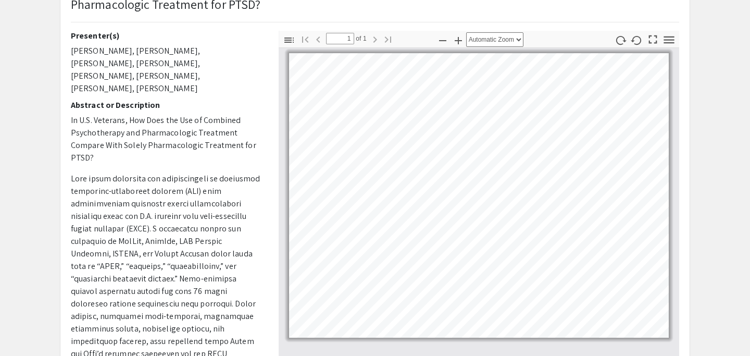
scroll to position [85, 0]
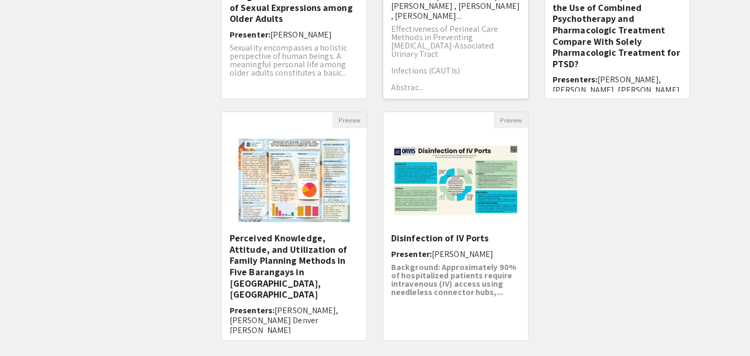
scroll to position [246, 0]
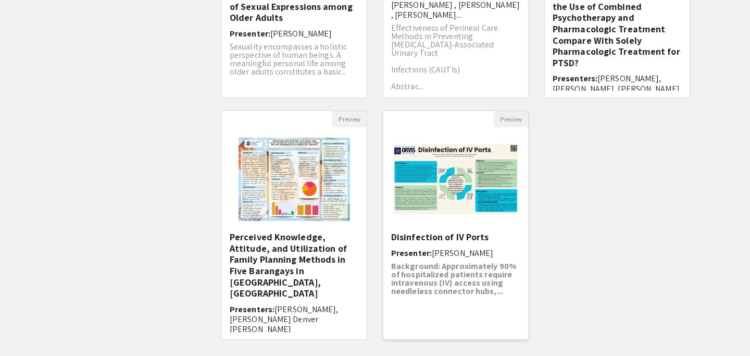
click at [470, 203] on img "Open Presentation <p>Disinfection of IV Ports</p>" at bounding box center [455, 179] width 145 height 91
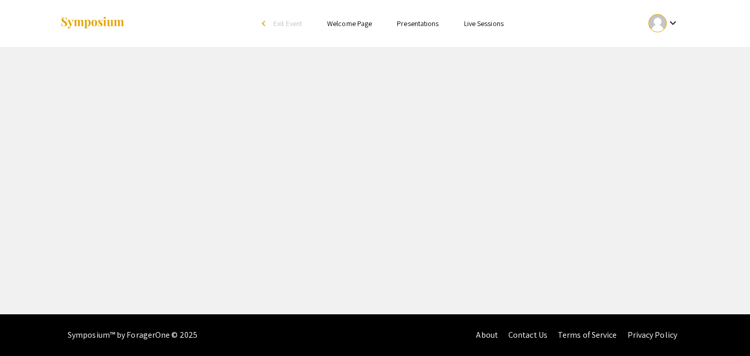
select select "custom"
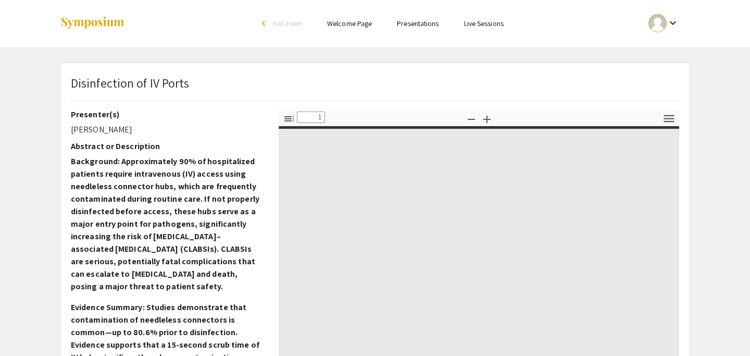
type input "0"
select select "auto"
type input "1"
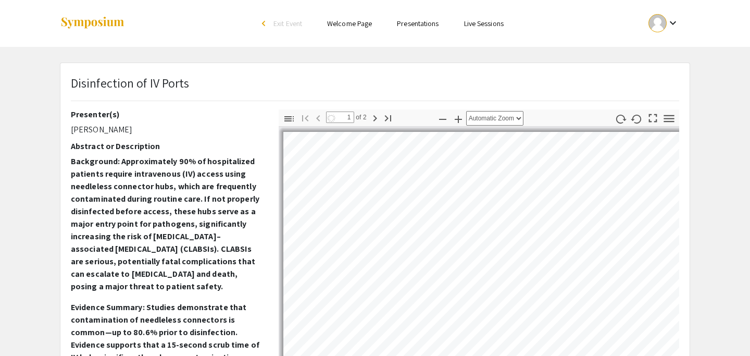
select select "auto"
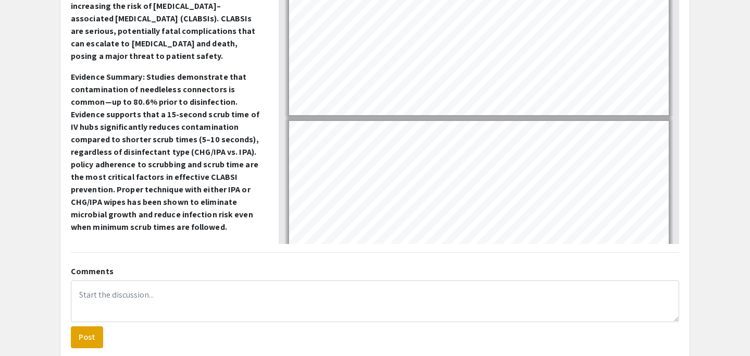
scroll to position [258, 0]
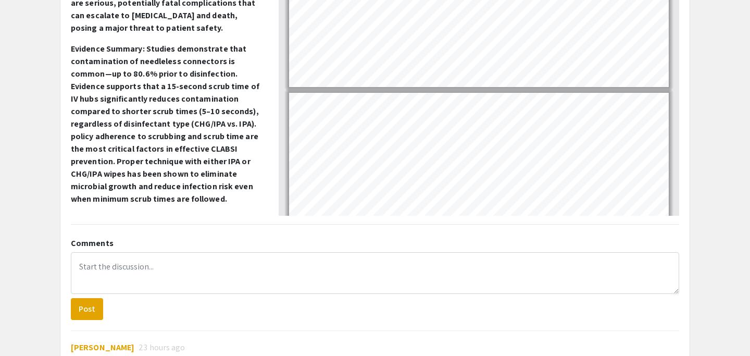
type input "2"
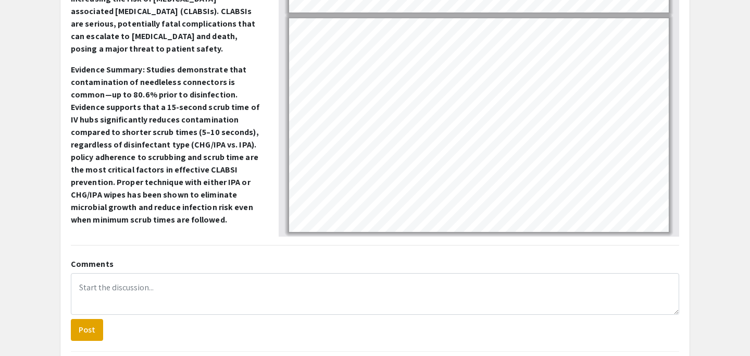
scroll to position [55, 0]
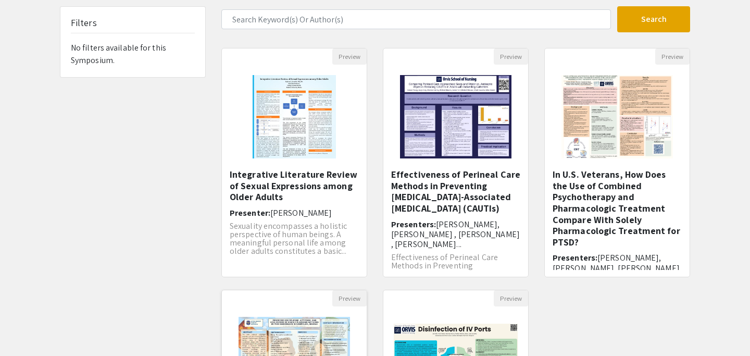
scroll to position [335, 0]
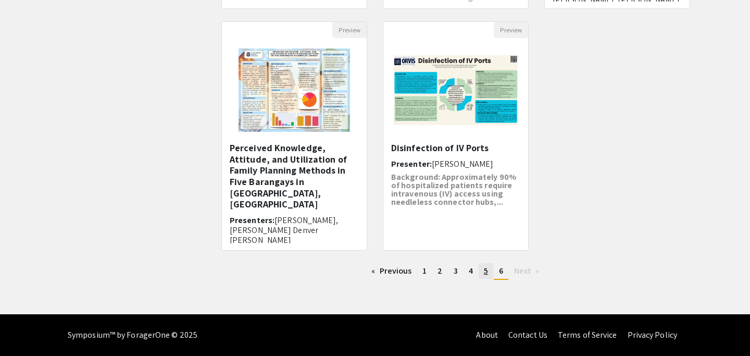
click at [484, 274] on span "5" at bounding box center [486, 270] width 4 height 11
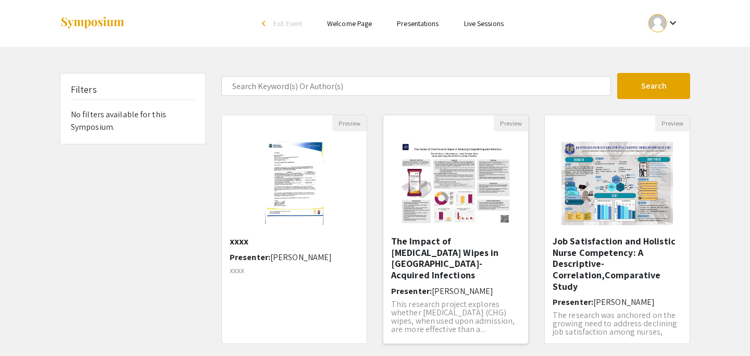
click at [486, 286] on h6 "Presenter: [PERSON_NAME]" at bounding box center [455, 291] width 129 height 10
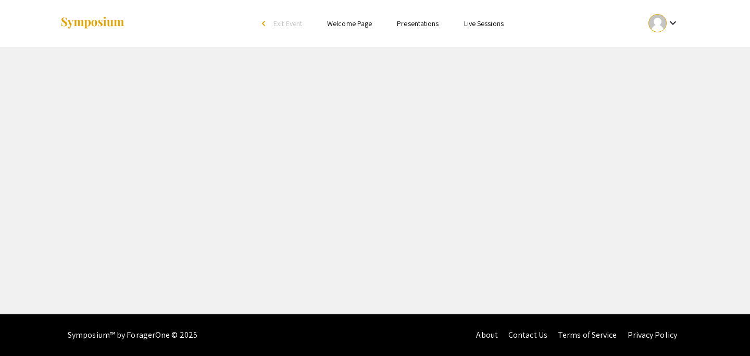
select select "custom"
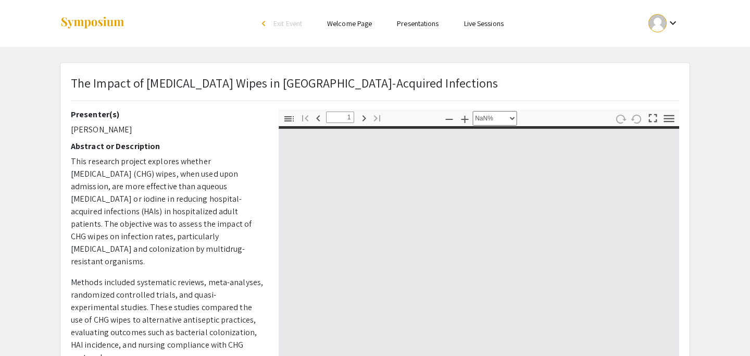
type input "0"
select select "auto"
type input "1"
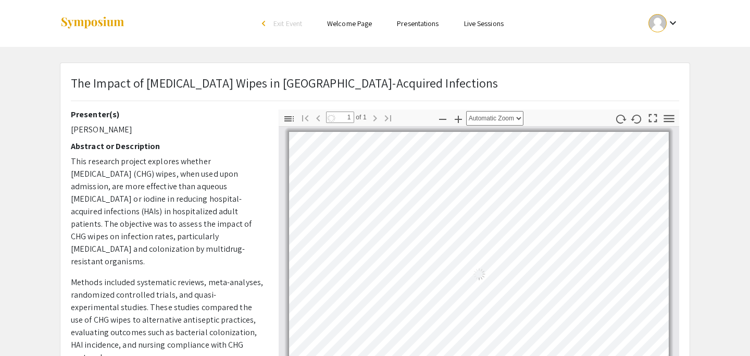
select select "auto"
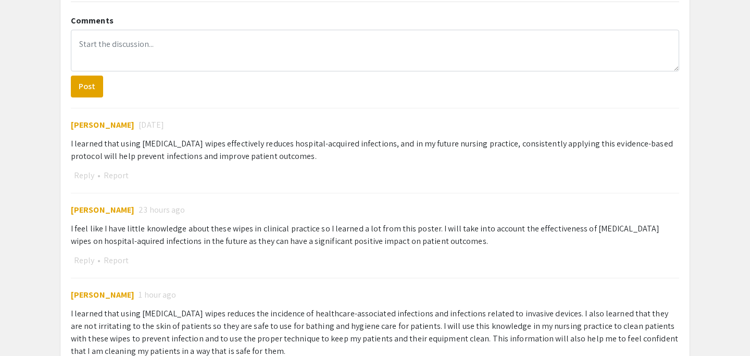
scroll to position [668, 0]
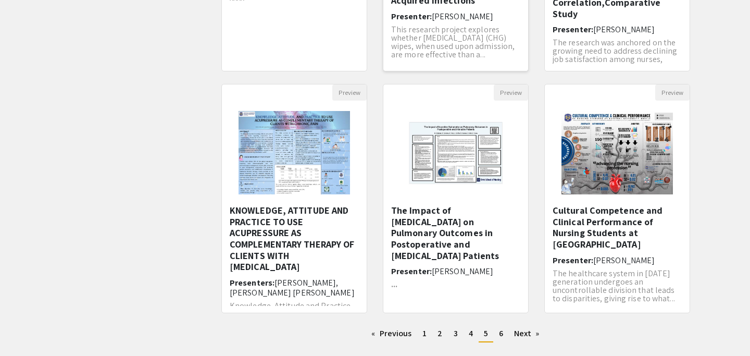
scroll to position [274, 0]
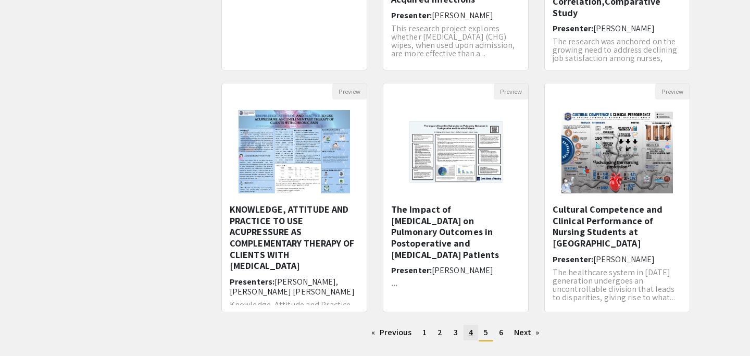
click at [468, 334] on link "page 4" at bounding box center [471, 333] width 15 height 16
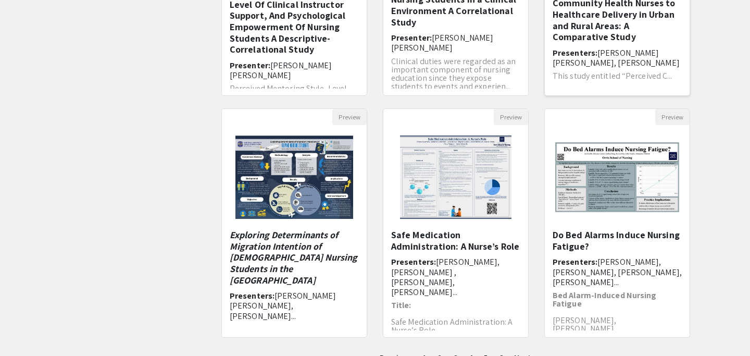
scroll to position [251, 0]
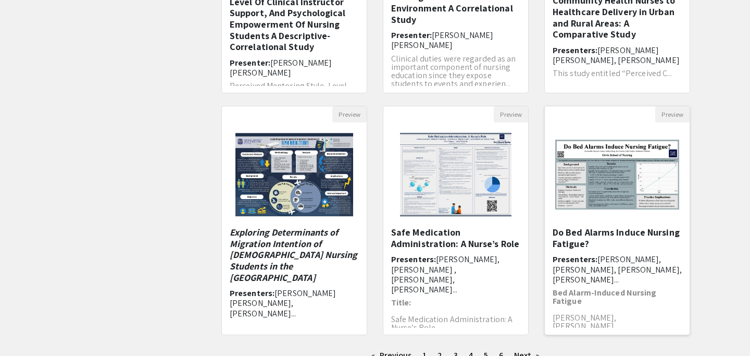
click at [617, 204] on img "Open Presentation <p>Do Bed Alarms Induce Nursing Fatigue?</p>" at bounding box center [617, 174] width 145 height 91
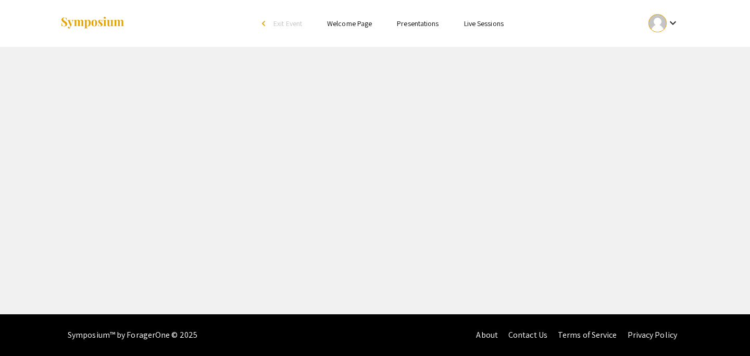
select select "custom"
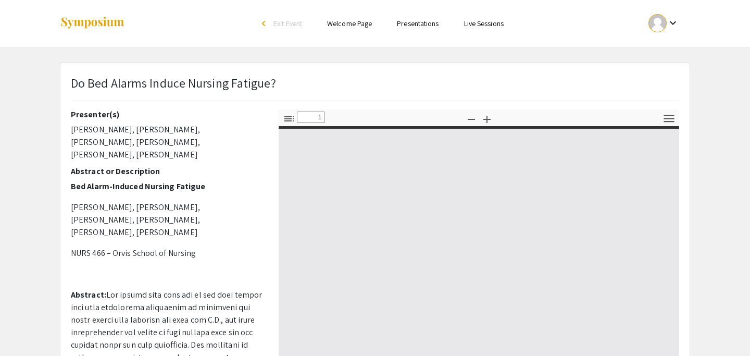
type input "0"
select select "custom"
type input "1"
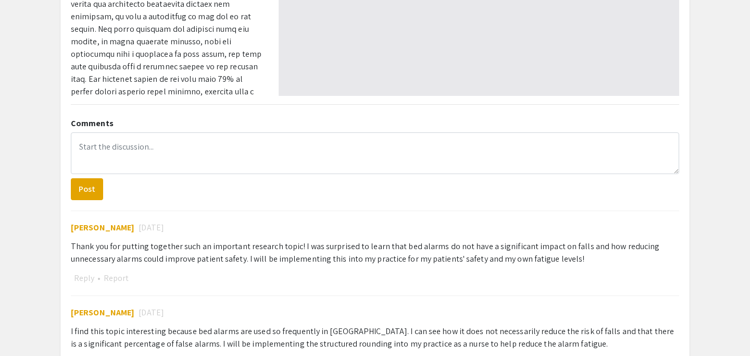
select select "auto"
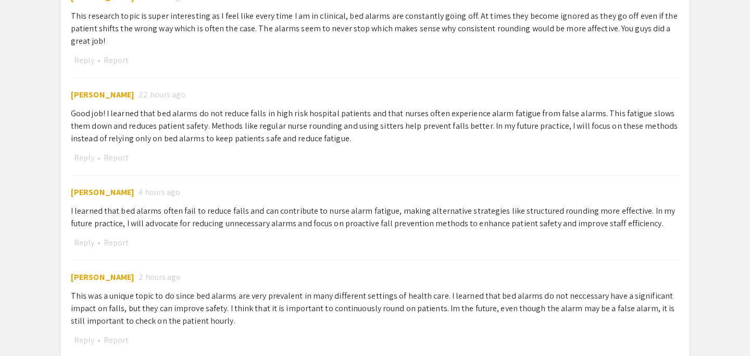
scroll to position [1045, 0]
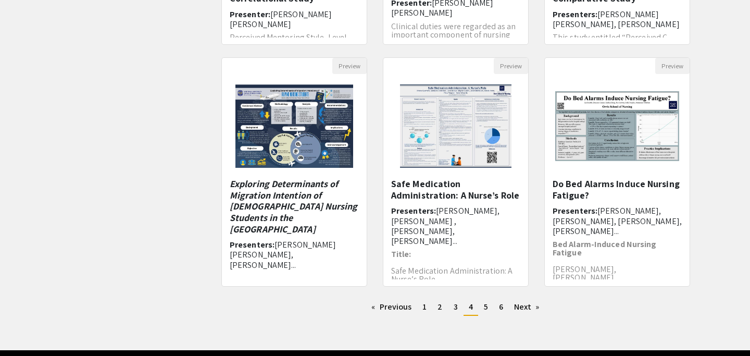
scroll to position [301, 0]
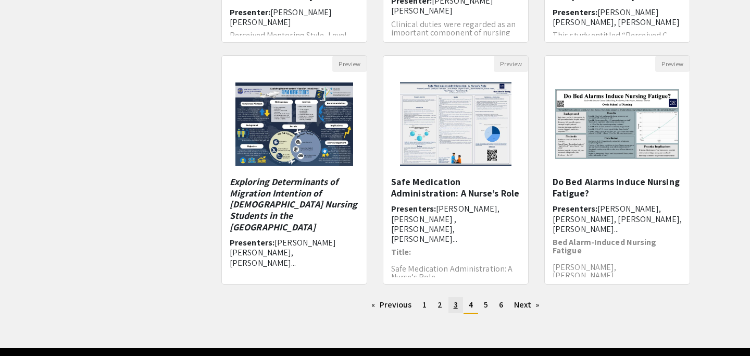
click at [454, 304] on span "3" at bounding box center [456, 304] width 4 height 11
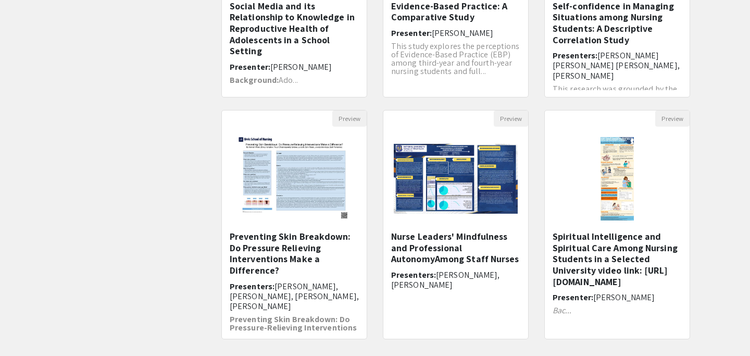
scroll to position [244, 0]
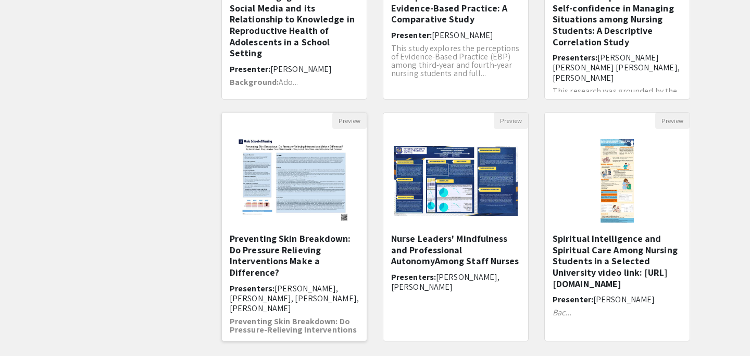
click at [307, 266] on h5 "Preventing Skin Breakdown: Do Pressure Relieving Interventions Make a Differenc…" at bounding box center [294, 255] width 129 height 45
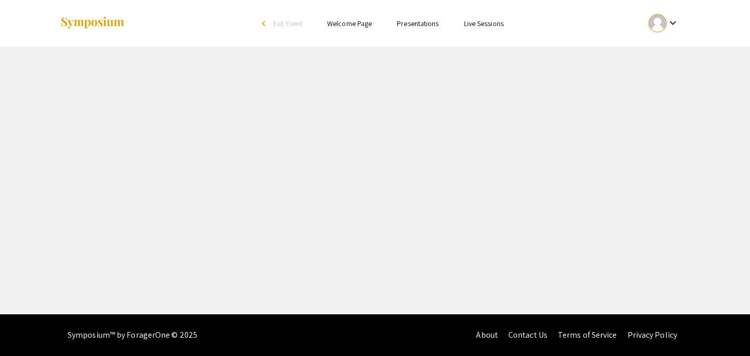
select select "custom"
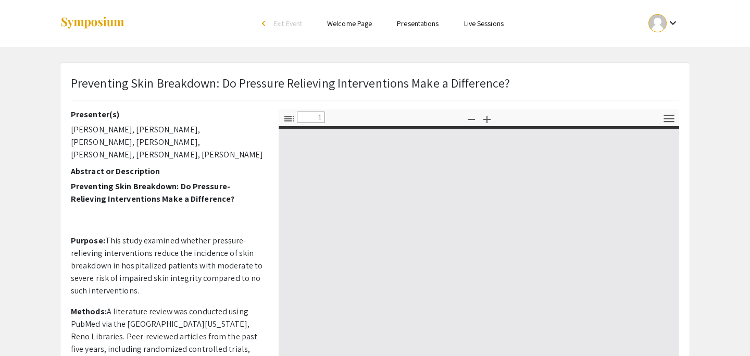
type input "0"
select select "auto"
type input "1"
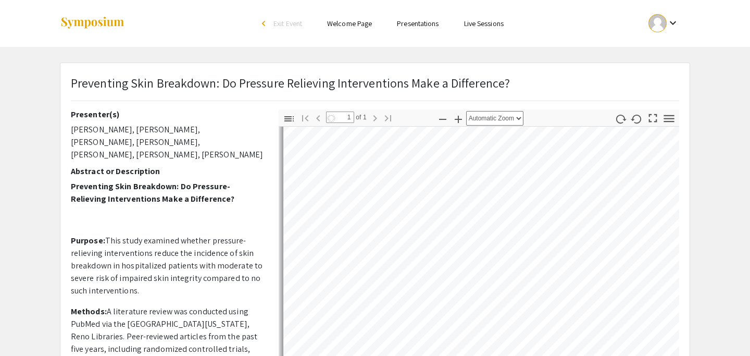
scroll to position [466, 0]
select select "auto"
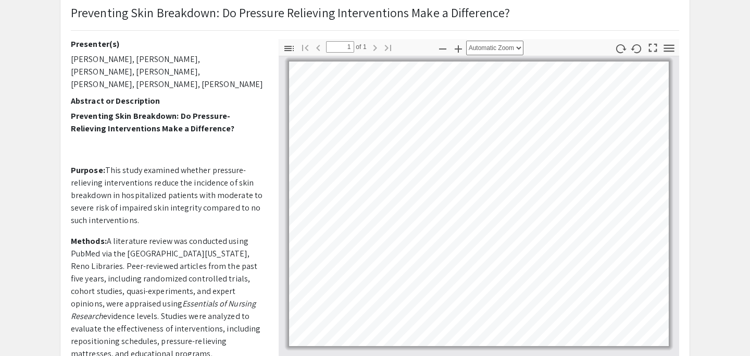
scroll to position [66, 0]
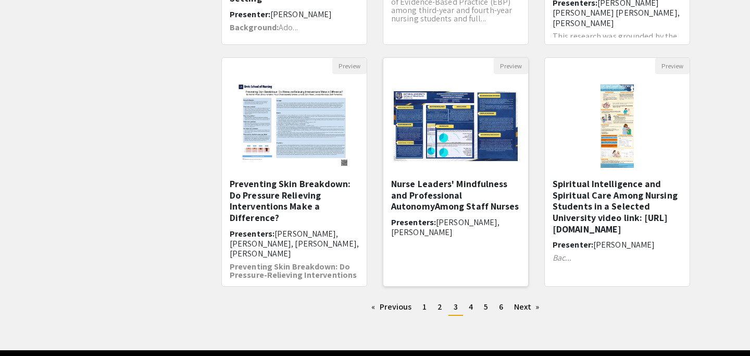
scroll to position [335, 0]
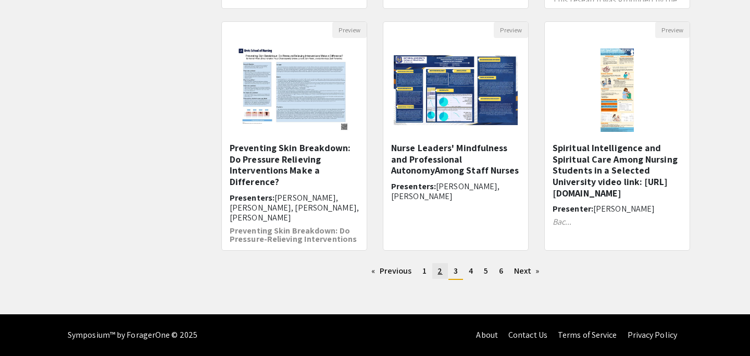
click at [439, 274] on span "2" at bounding box center [440, 270] width 5 height 11
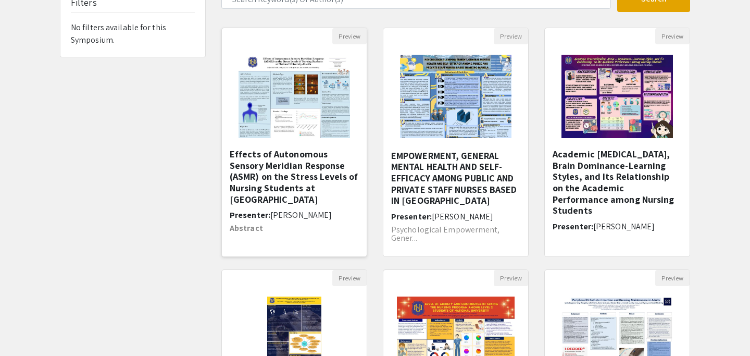
scroll to position [88, 0]
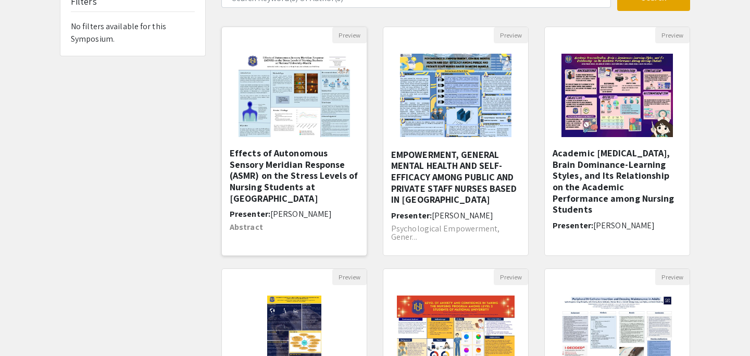
click at [303, 206] on div "Effects of Autonomous Sensory Meridian Response (ASMR) on the Stress Levels of …" at bounding box center [294, 197] width 129 height 101
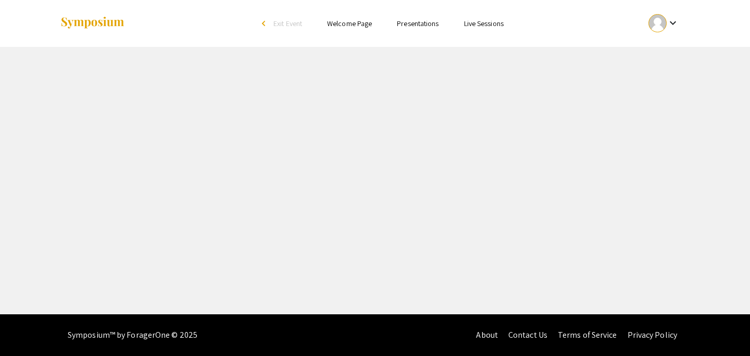
select select "custom"
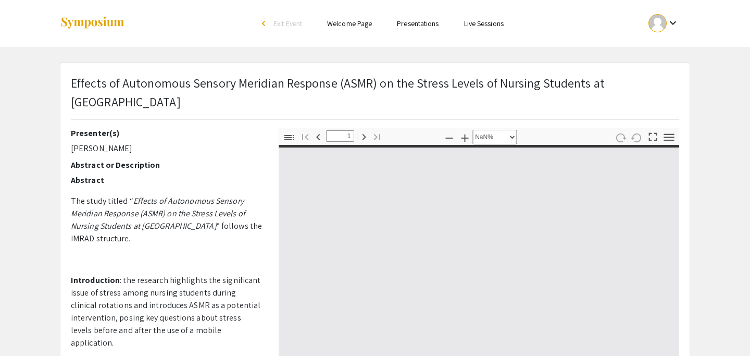
type input "0"
select select "auto"
type input "1"
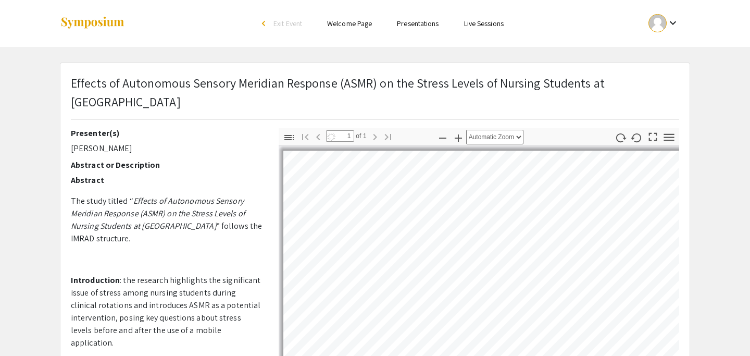
select select "auto"
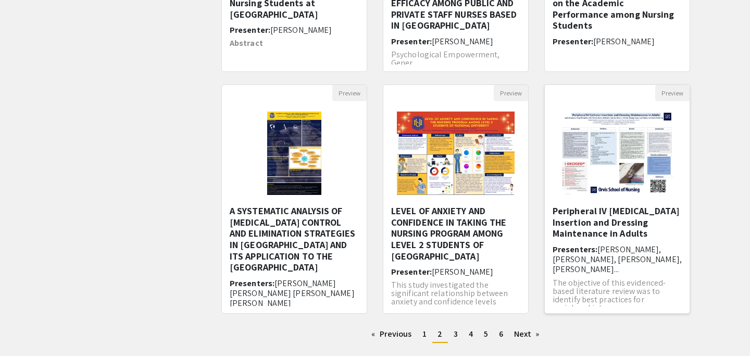
scroll to position [272, 0]
click at [601, 171] on img "Open Presentation <p>Peripheral IV Catheter Insertion and Dressing Maintenance …" at bounding box center [617, 153] width 132 height 104
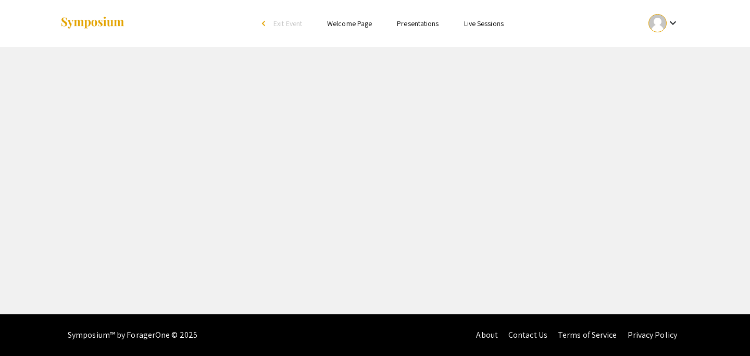
select select "custom"
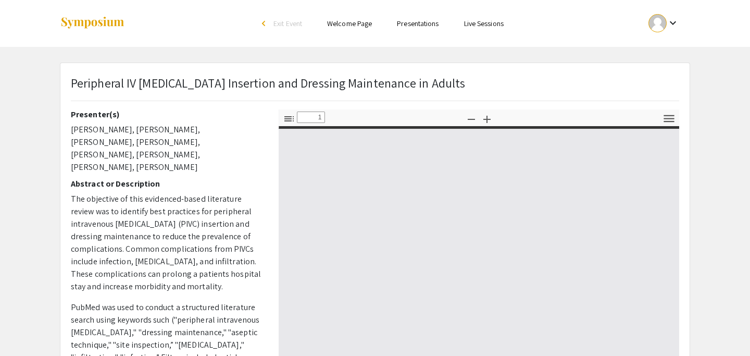
type input "0"
select select "auto"
type input "1"
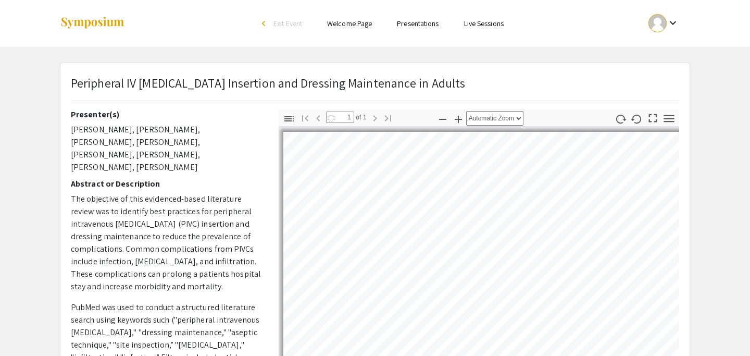
select select "auto"
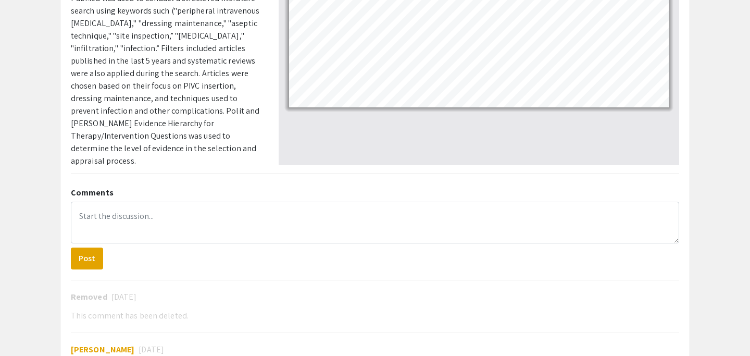
scroll to position [306, 0]
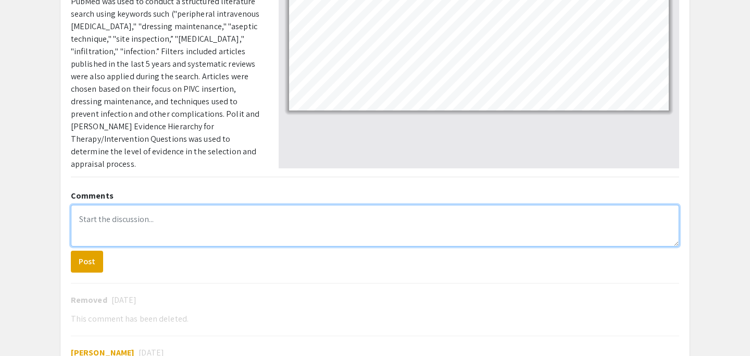
click at [97, 227] on textarea at bounding box center [375, 226] width 609 height 42
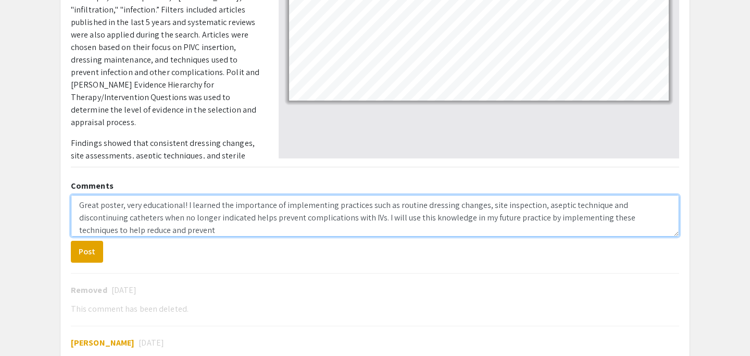
scroll to position [319, 0]
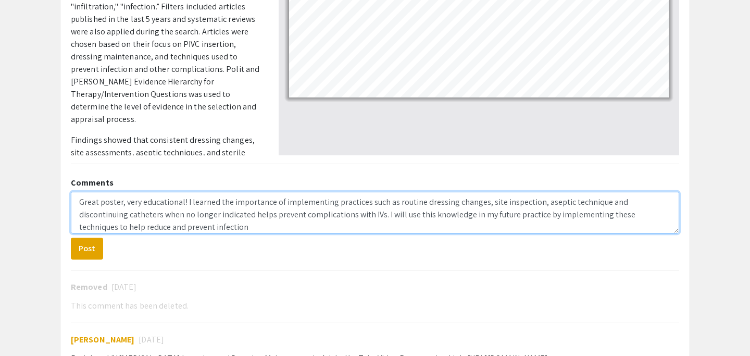
click at [123, 229] on textarea "Great poster, very educational! I learned the importance of implementing practi…" at bounding box center [375, 213] width 609 height 42
click at [122, 228] on textarea "Great poster, very educational! I learned the importance of implementing practi…" at bounding box center [375, 213] width 609 height 42
click at [242, 228] on textarea "Great poster, very educational! I learned the importance of implementing practi…" at bounding box center [375, 213] width 609 height 42
click at [153, 230] on textarea "Great poster, very educational! I learned the importance of implementing practi…" at bounding box center [375, 213] width 609 height 42
click at [311, 227] on textarea "Great poster, very educational! I learned the importance of implementing practi…" at bounding box center [375, 213] width 609 height 42
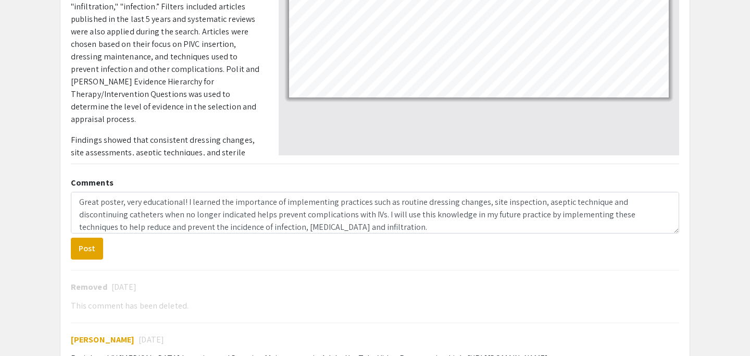
click at [307, 251] on form "Great poster, very educational! I learned the importance of implementing practi…" at bounding box center [375, 226] width 609 height 68
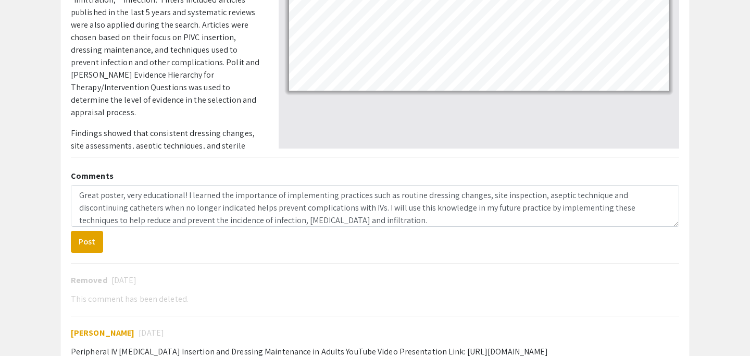
scroll to position [330, 0]
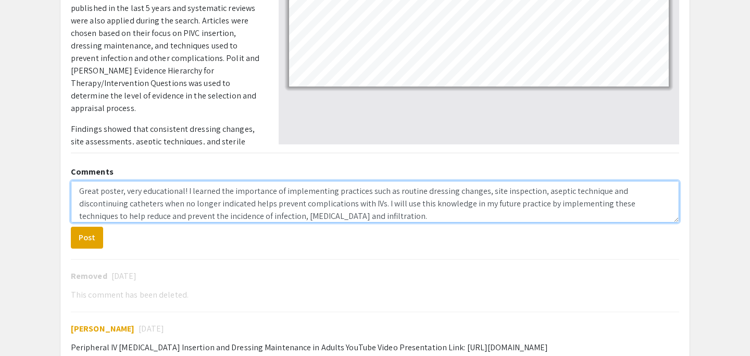
click at [203, 205] on textarea "Great poster, very educational! I learned the importance of implementing practi…" at bounding box center [375, 202] width 609 height 42
click at [234, 206] on textarea "Great poster, very educational! I learned the importance of implementing practi…" at bounding box center [375, 202] width 609 height 42
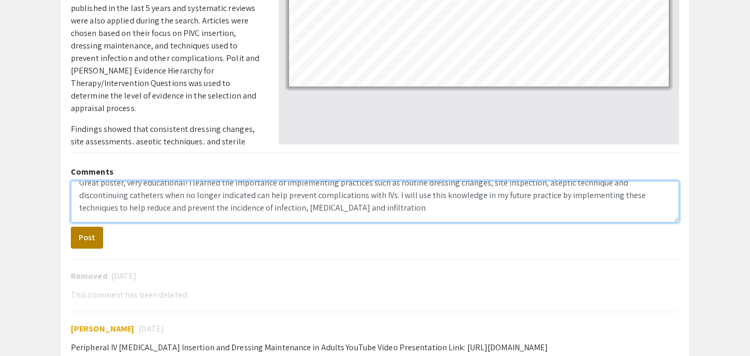
type textarea "Great poster, very educational! I learned the importance of implementing practi…"
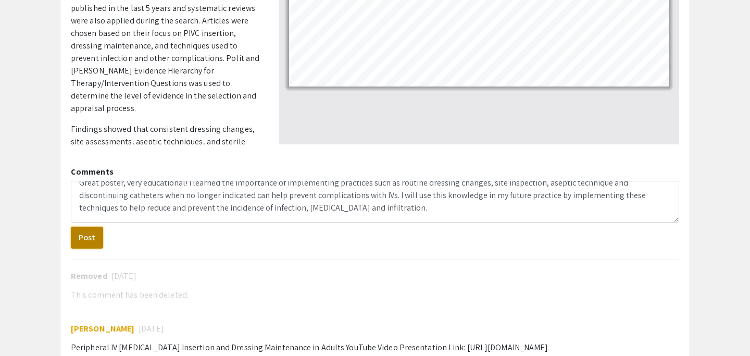
click at [92, 241] on button "Post" at bounding box center [87, 238] width 32 height 22
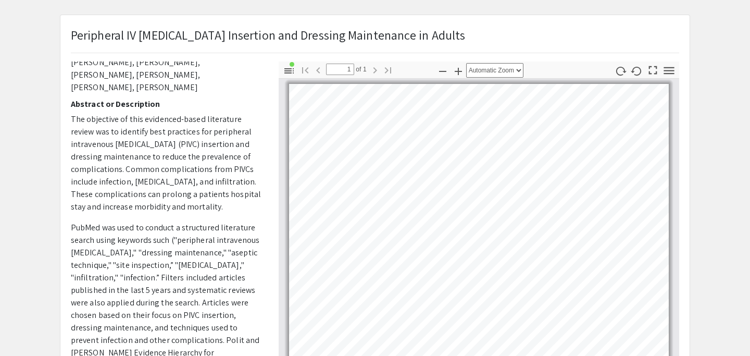
scroll to position [0, 0]
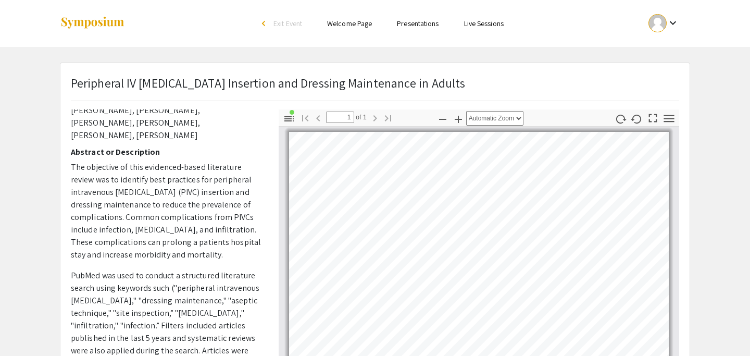
click at [298, 23] on span "Exit Event" at bounding box center [288, 23] width 29 height 9
